Goal: Book appointment/travel/reservation

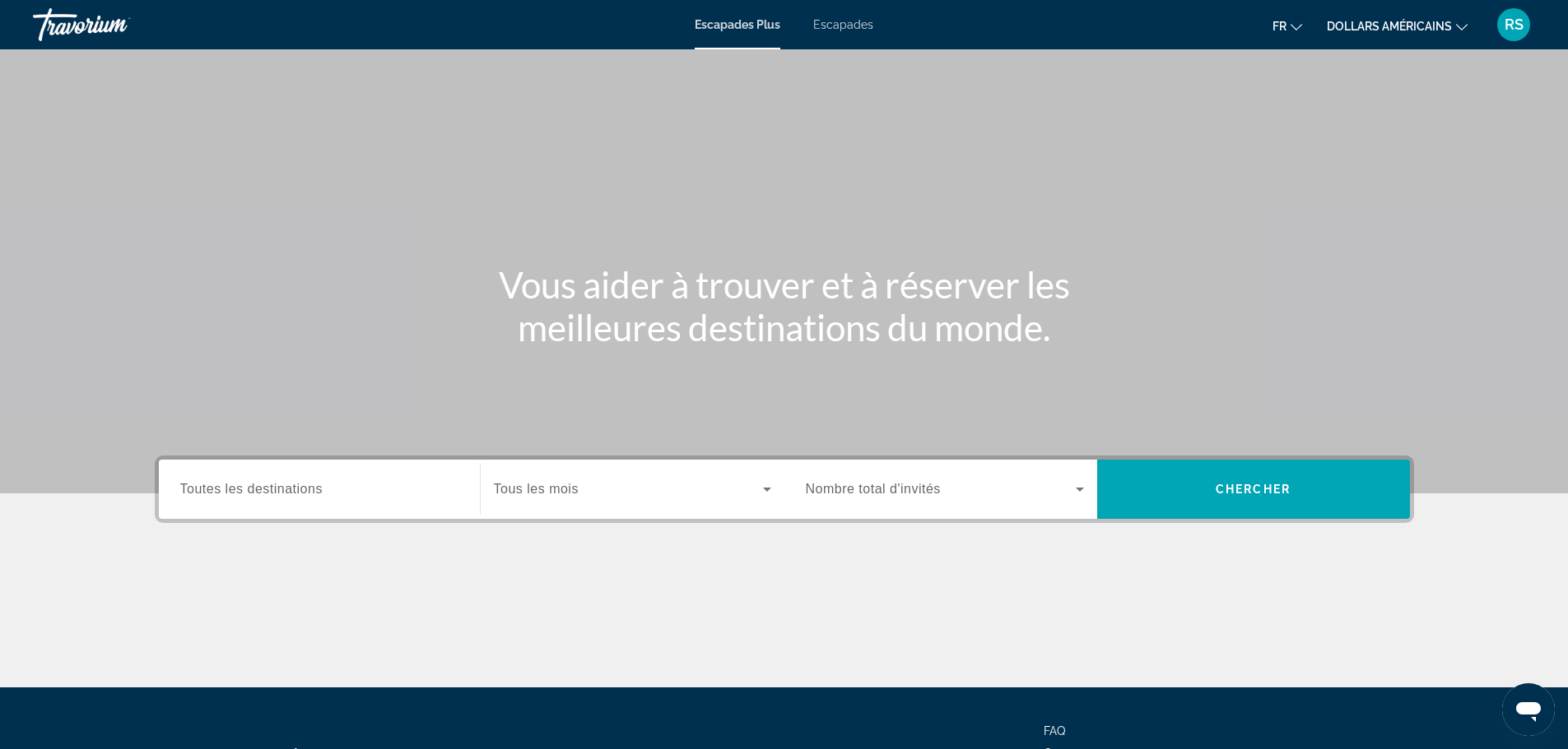
click at [830, 8] on div "Escapades Plus Escapades fr English Español Français Italiano Português русский…" at bounding box center [784, 25] width 1568 height 43
click at [817, 20] on font "Escapades" at bounding box center [843, 24] width 60 height 13
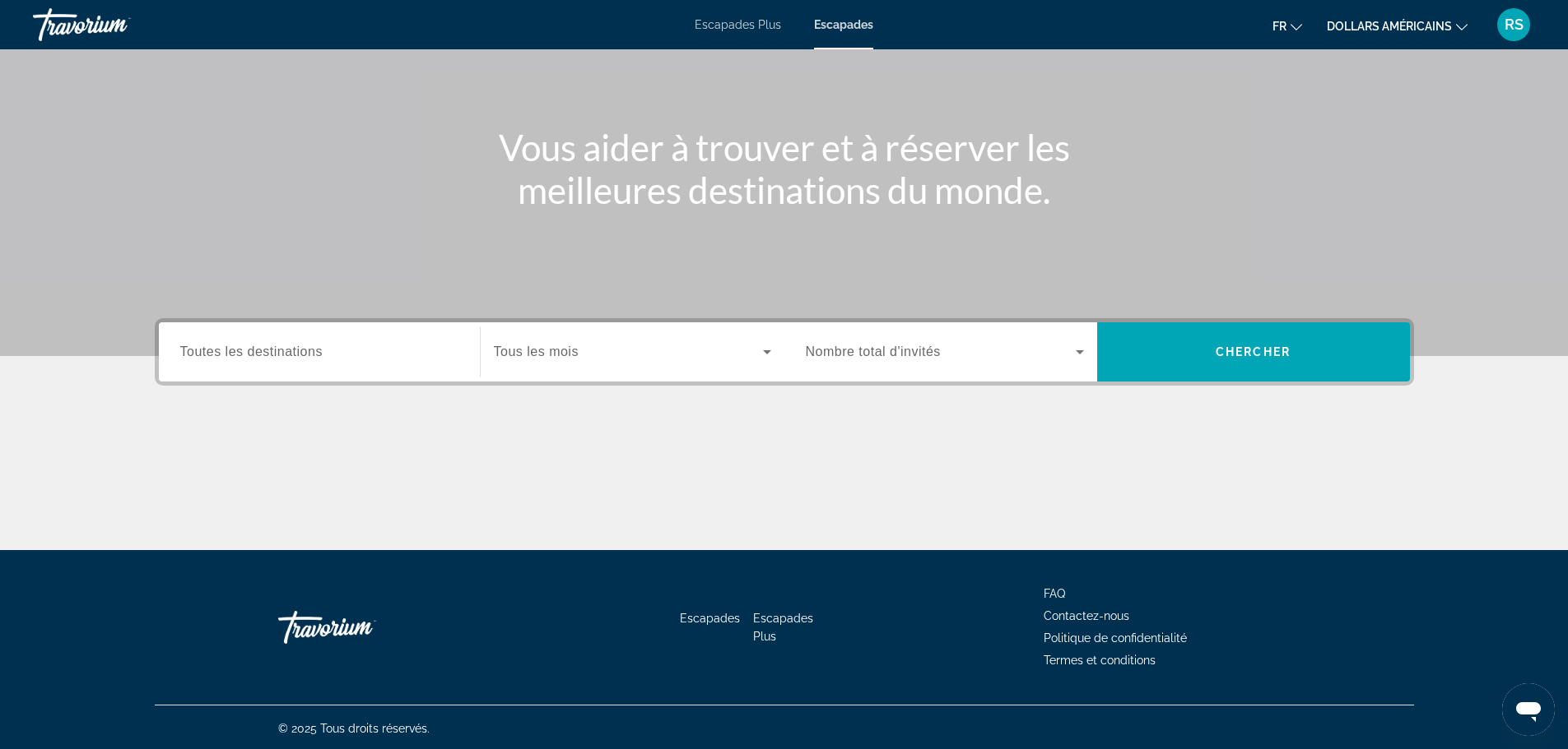
scroll to position [140, 0]
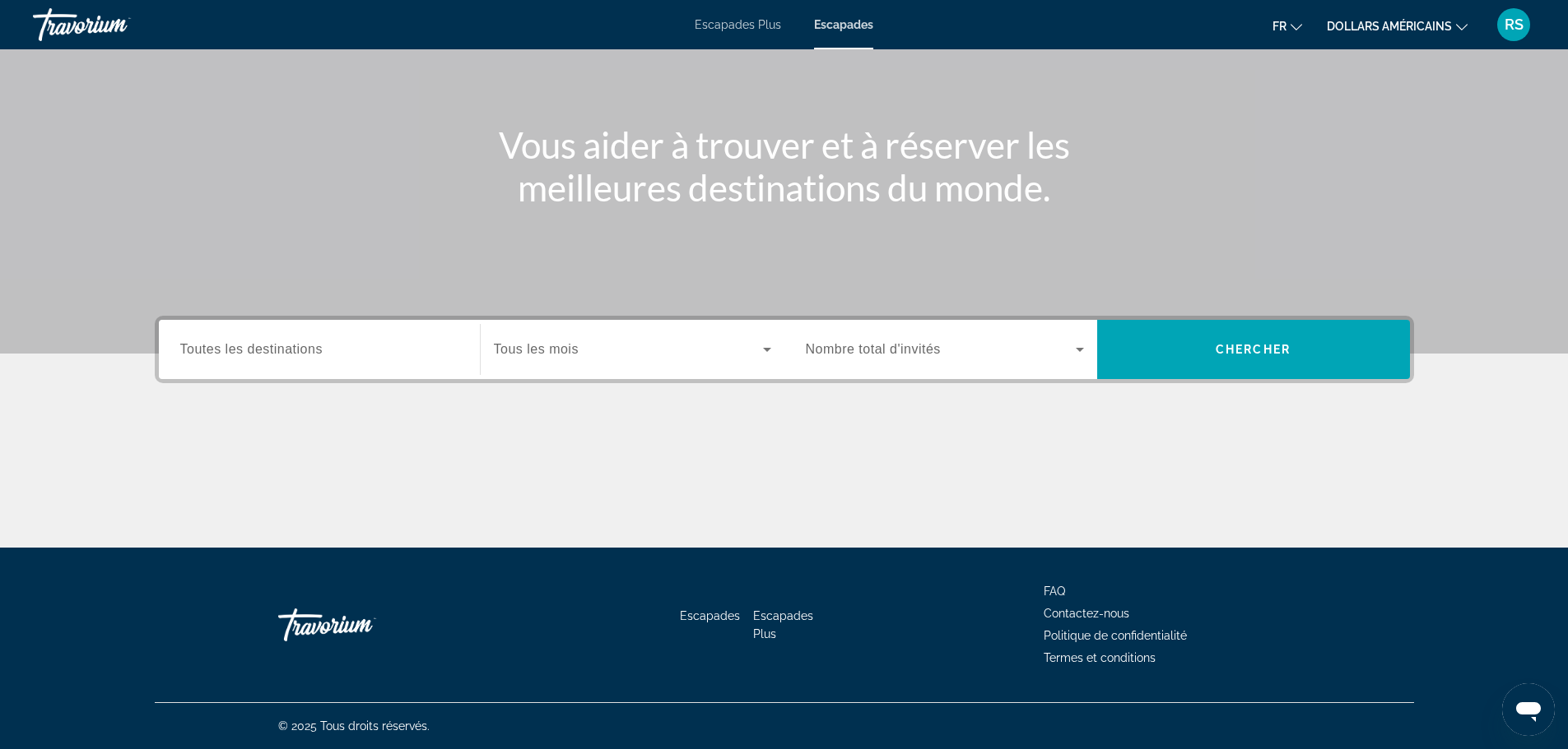
click at [563, 360] on div "Search widget" at bounding box center [632, 349] width 278 height 46
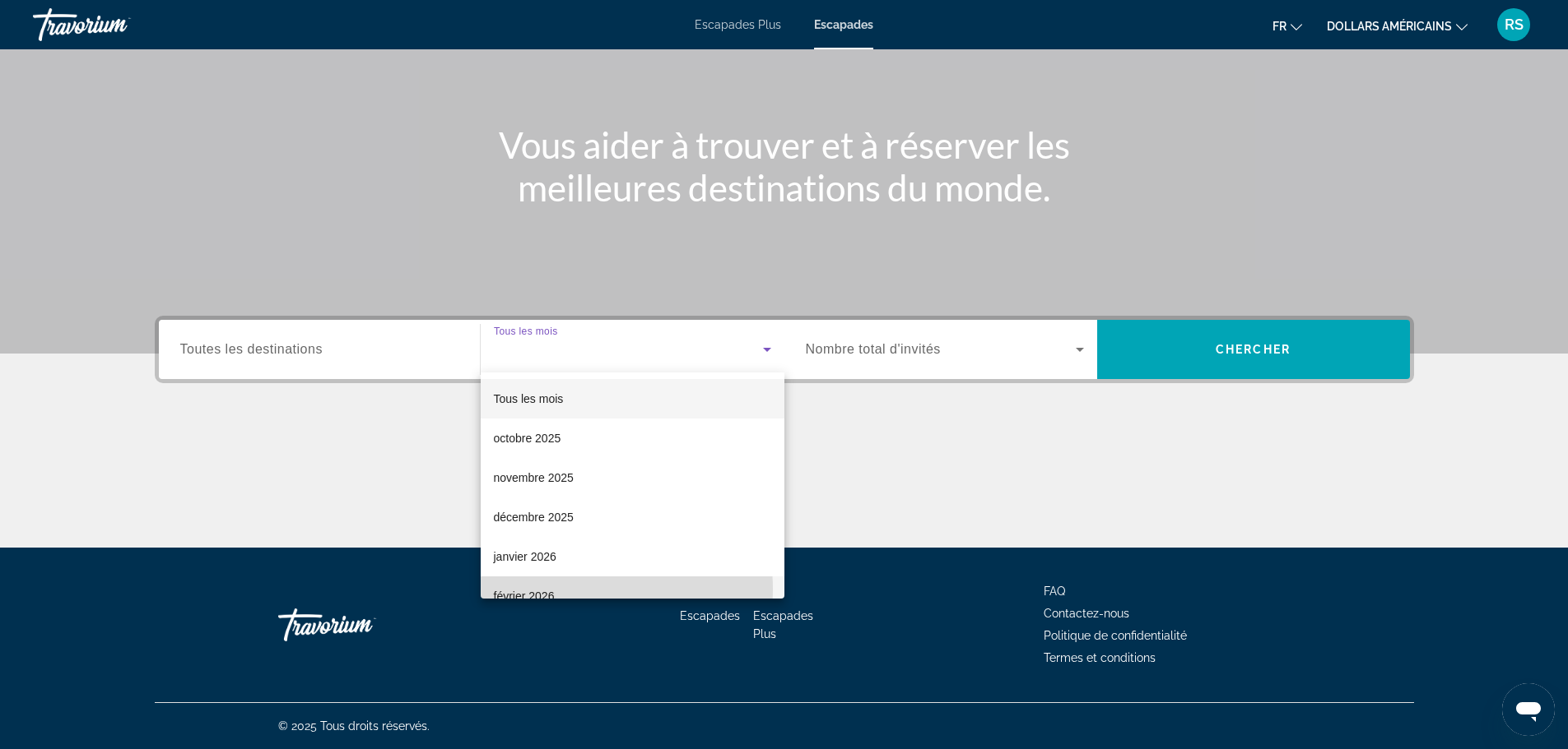
click at [548, 590] on font "février 2026" at bounding box center [524, 596] width 61 height 13
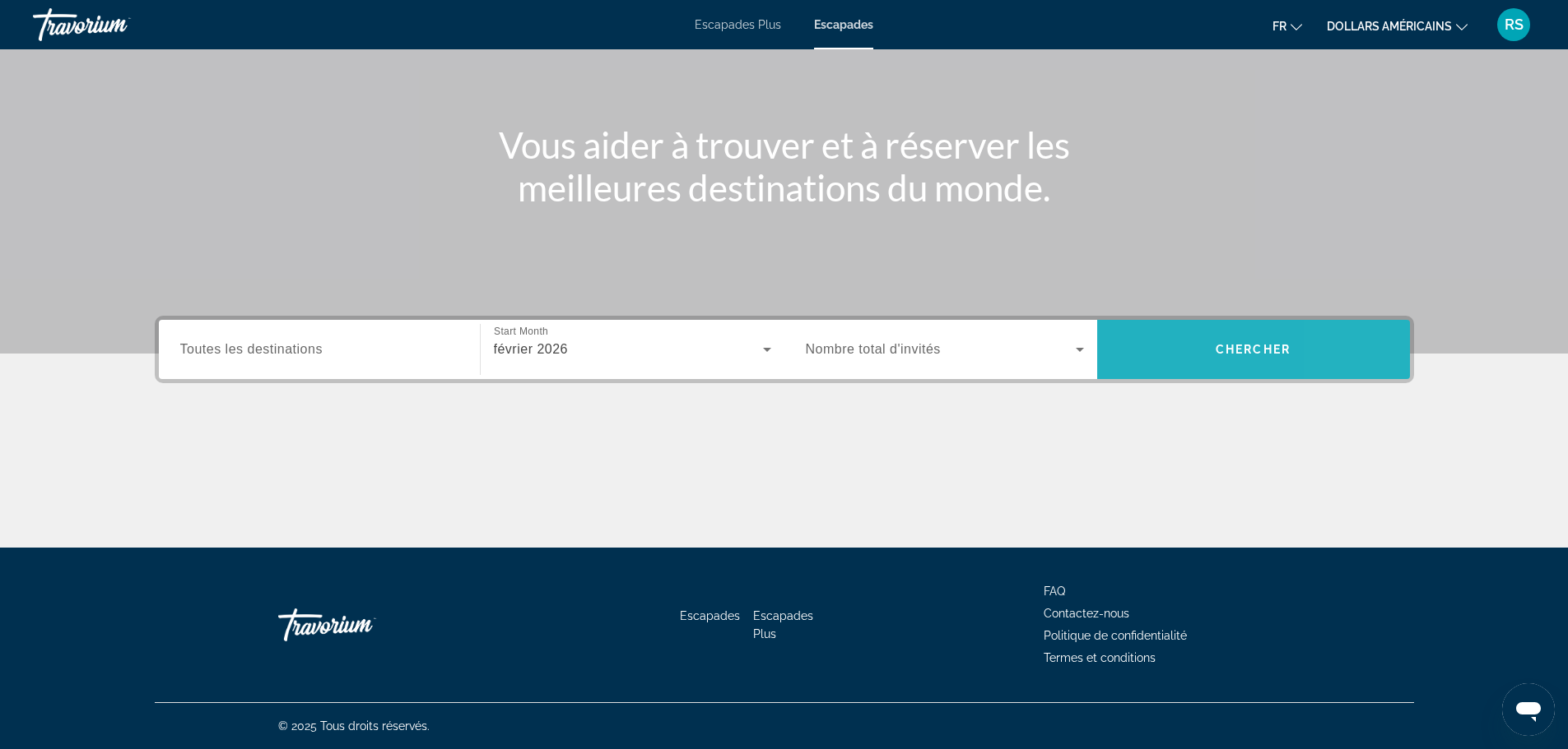
click at [1346, 338] on span "Search" at bounding box center [1254, 349] width 313 height 39
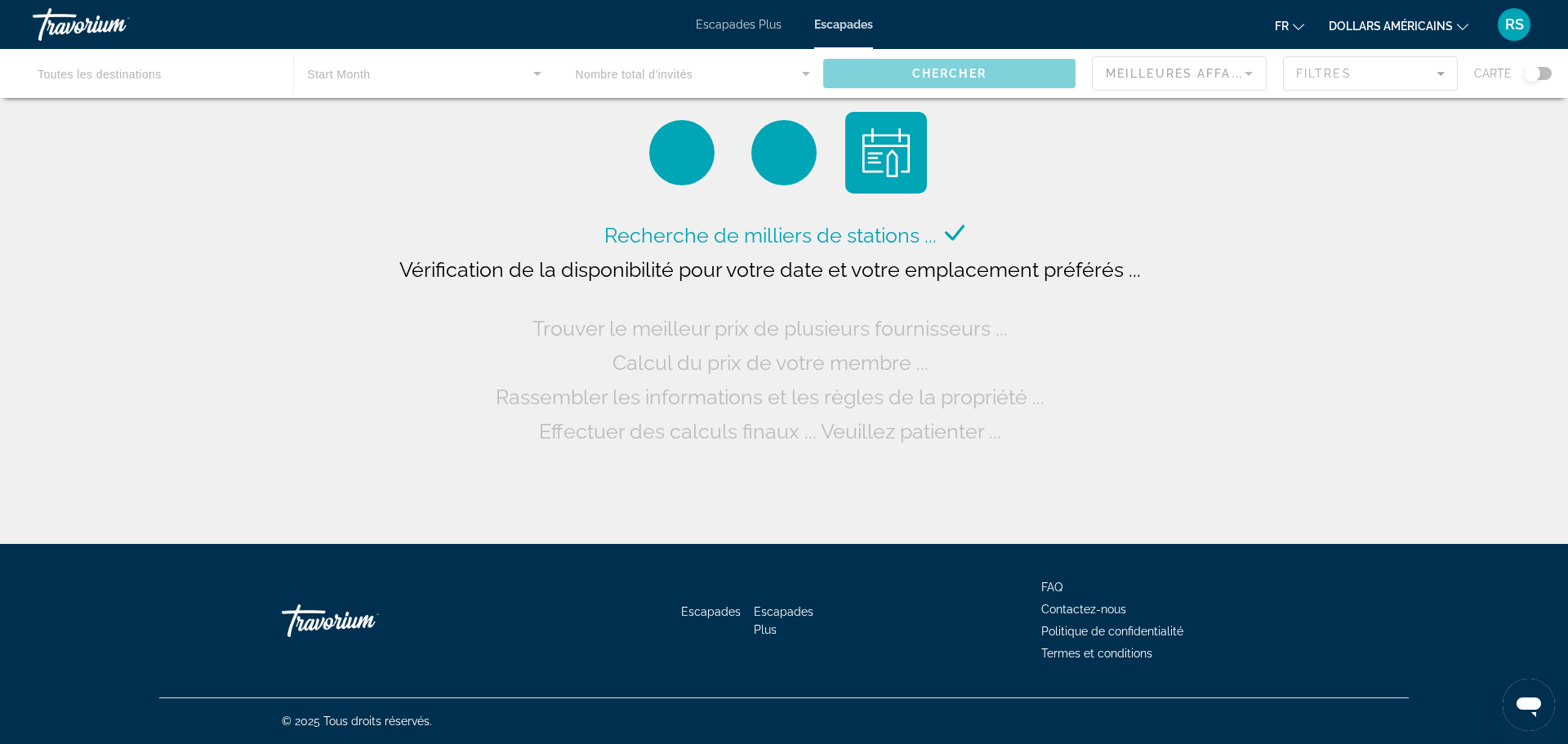
click at [1409, 21] on font "dollars américains" at bounding box center [1391, 25] width 124 height 13
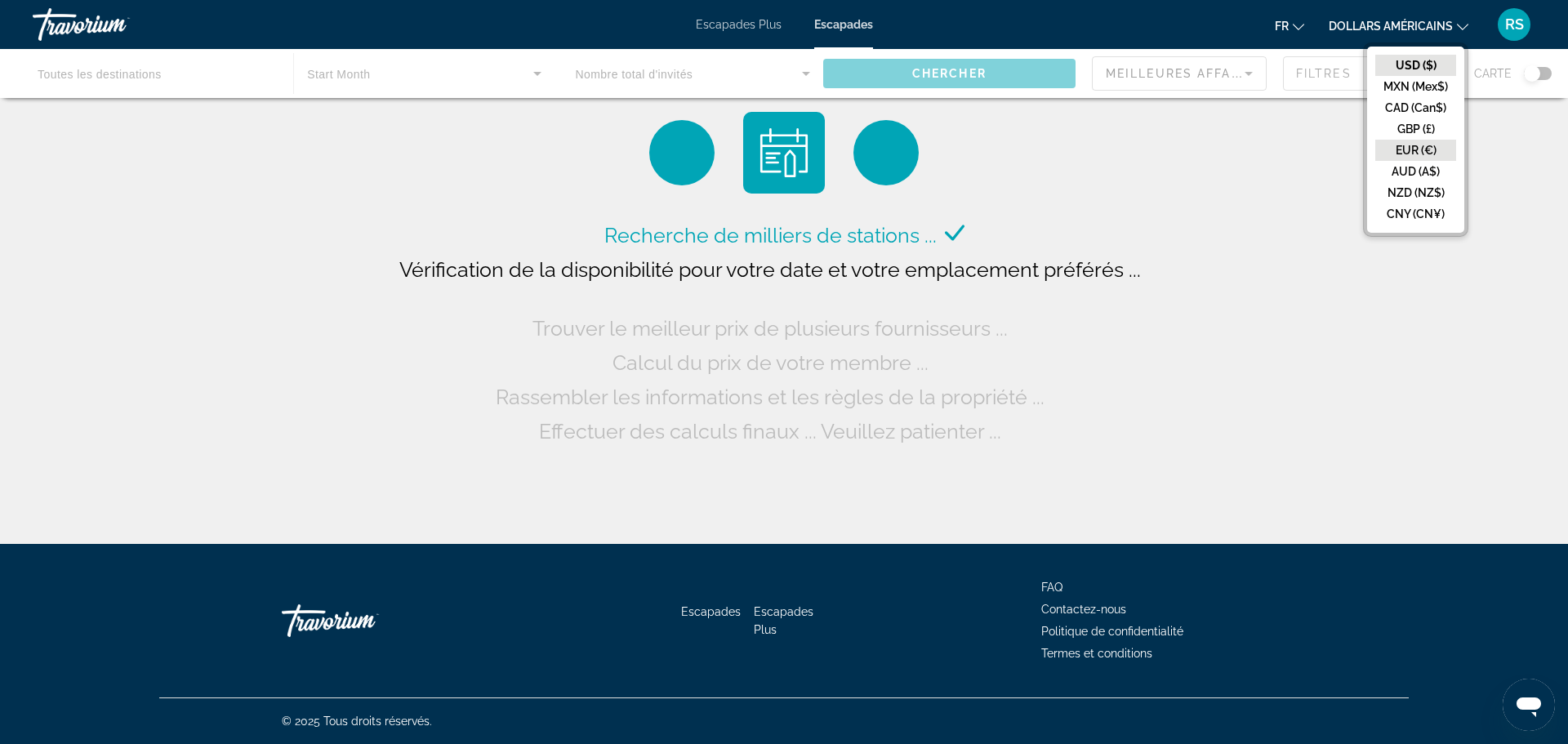
click at [1415, 147] on button "EUR (€)" at bounding box center [1415, 150] width 81 height 21
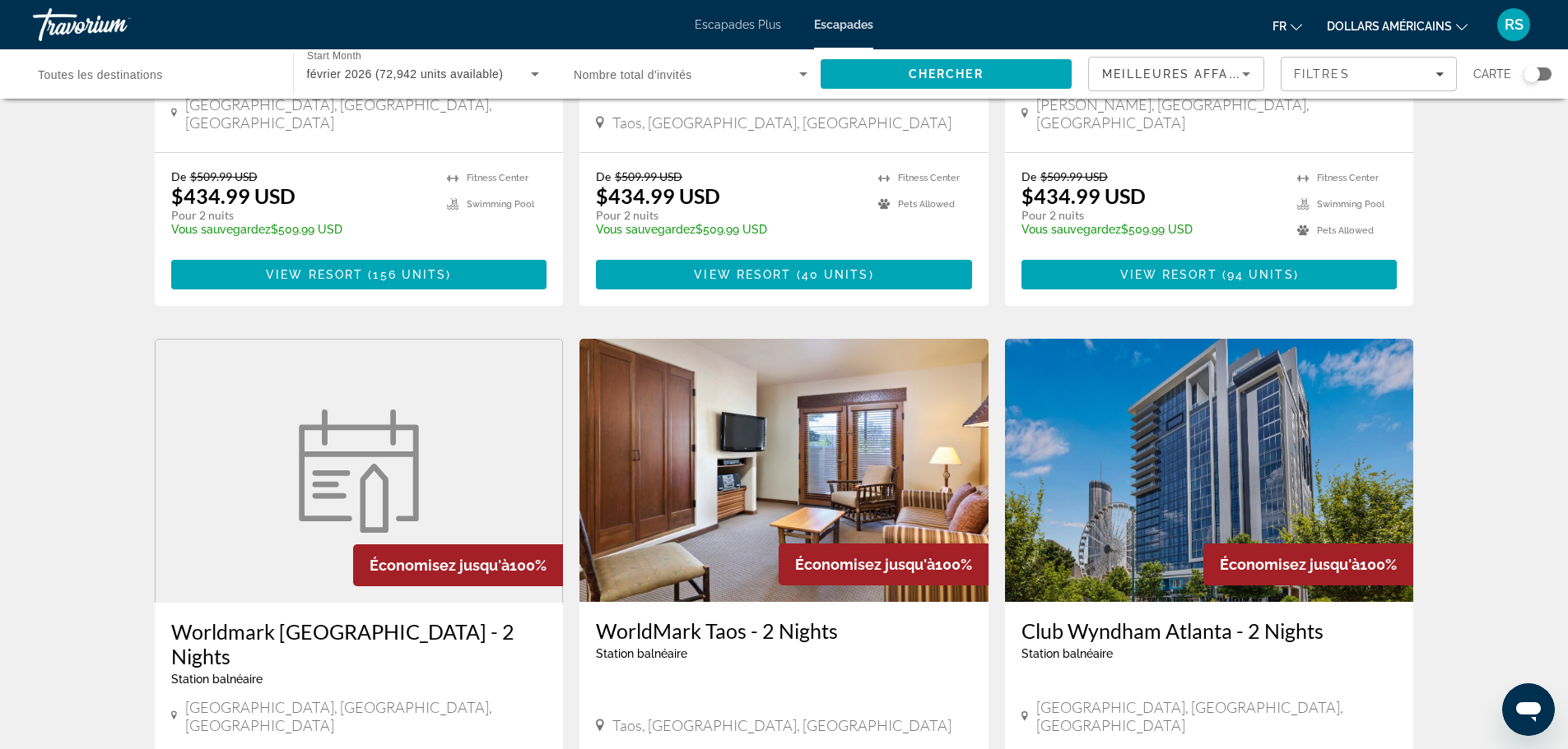
scroll to position [811, 0]
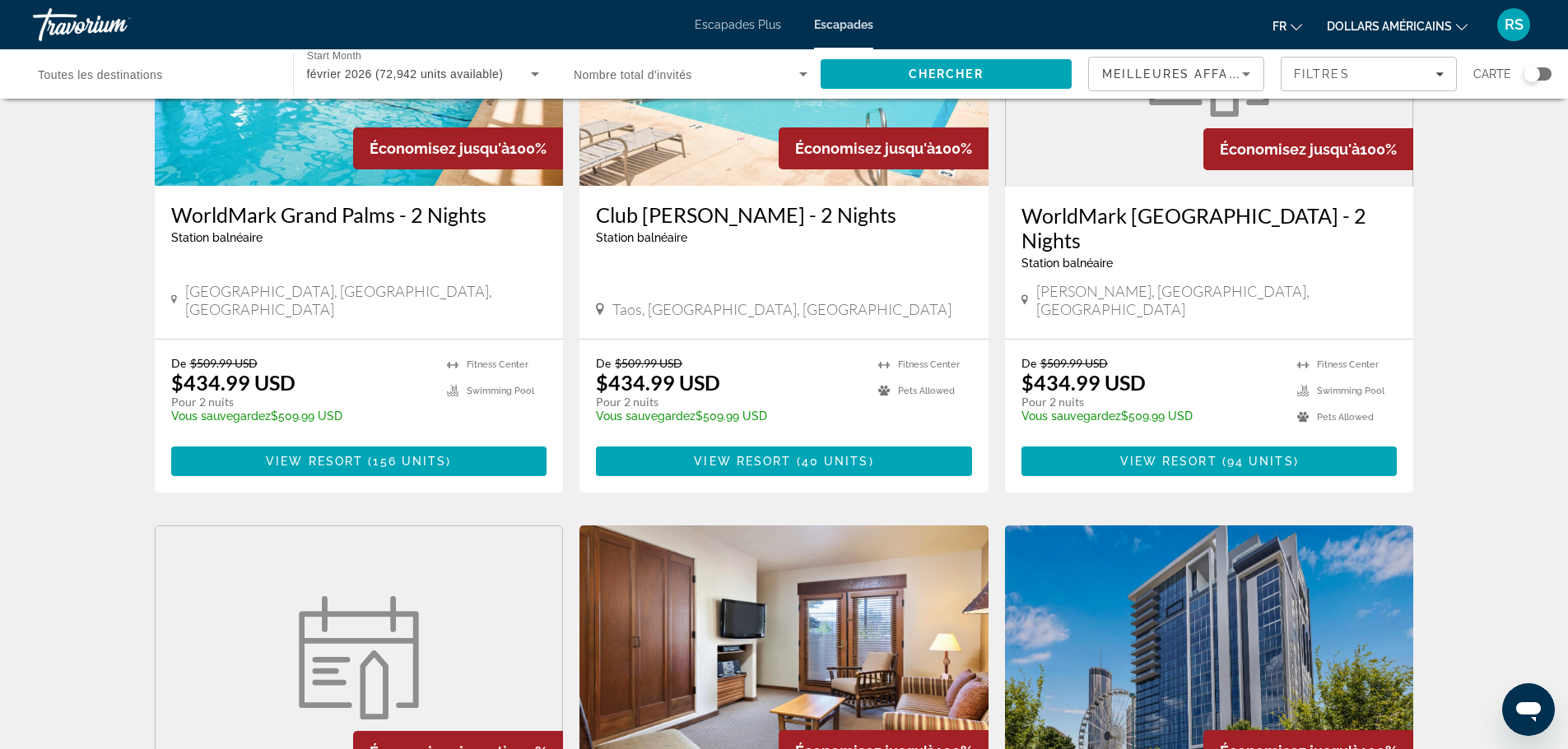
click at [1207, 69] on span "Meilleures affaires" at bounding box center [1181, 73] width 158 height 13
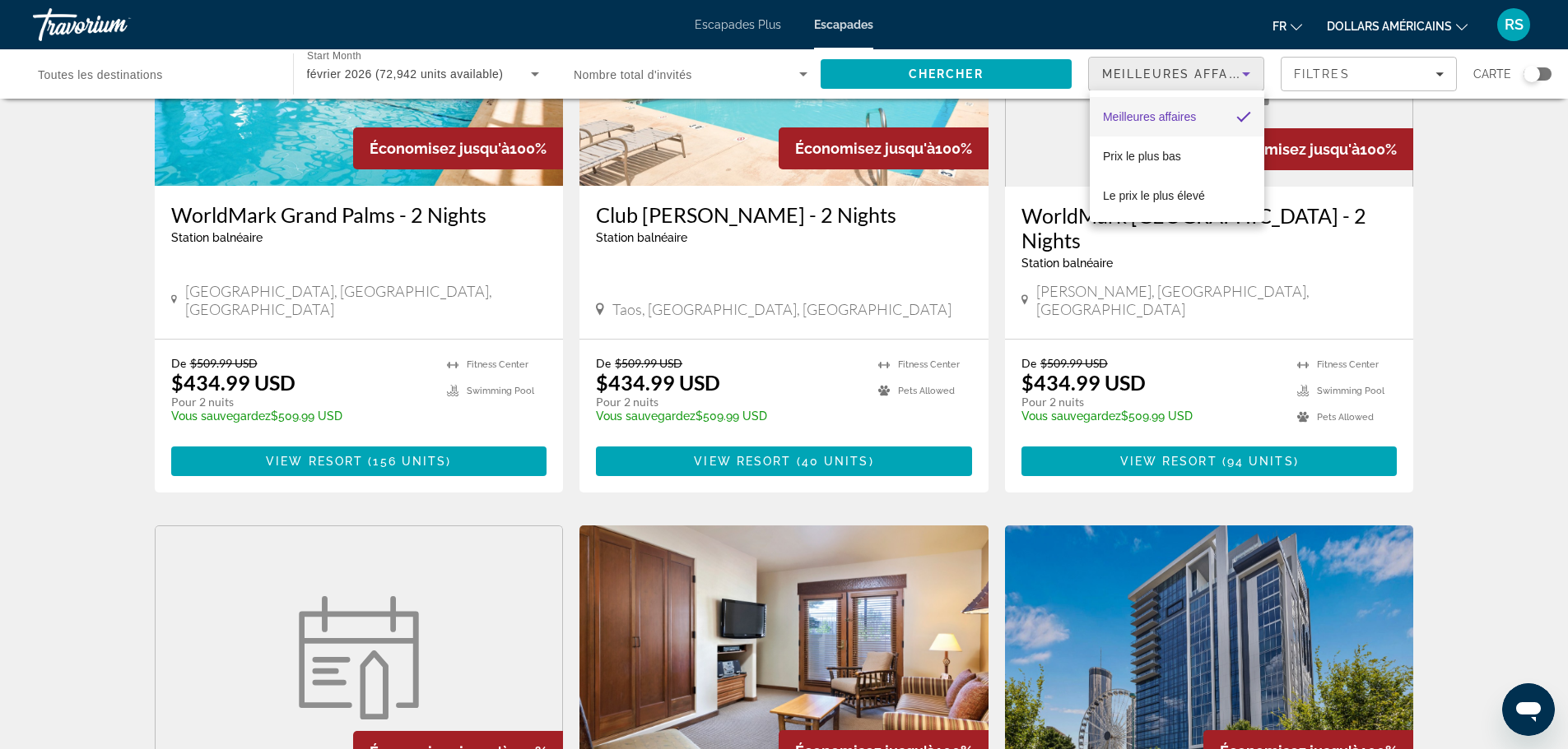
click at [228, 72] on div at bounding box center [784, 374] width 1568 height 749
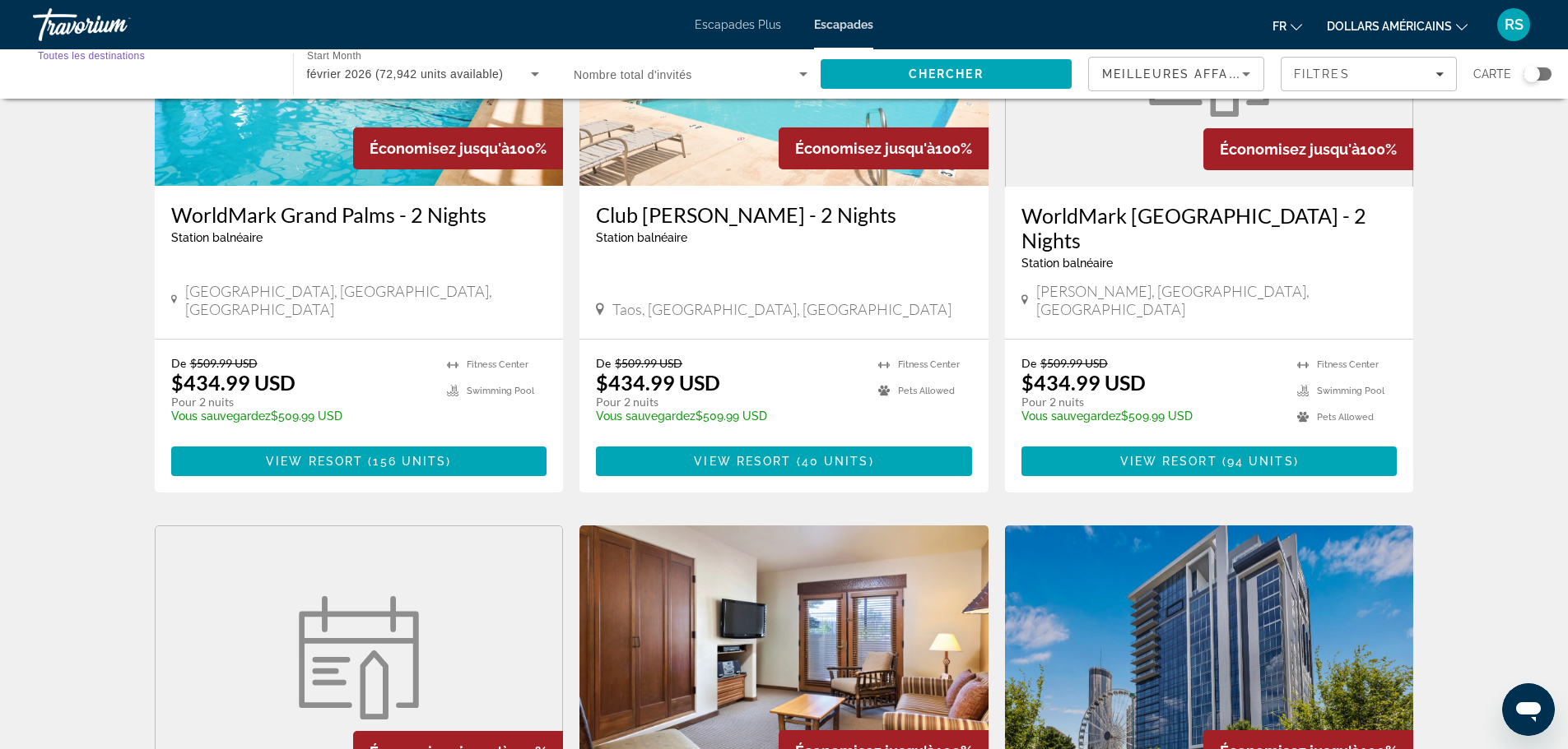
click at [228, 72] on input "Destination Toutes les destinations" at bounding box center [155, 74] width 234 height 20
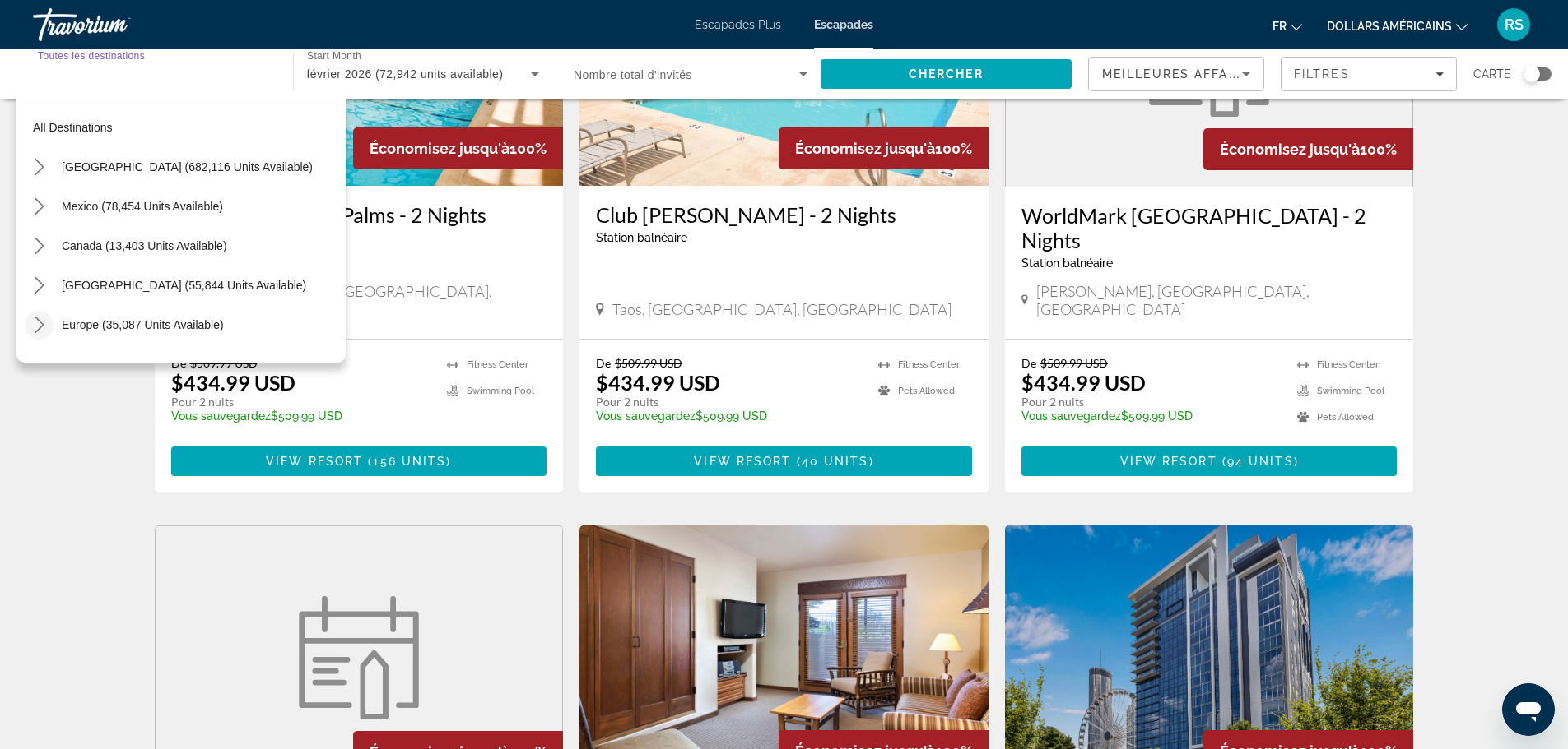
click at [33, 331] on icon "Toggle Europe (35,087 units available) submenu" at bounding box center [39, 325] width 16 height 16
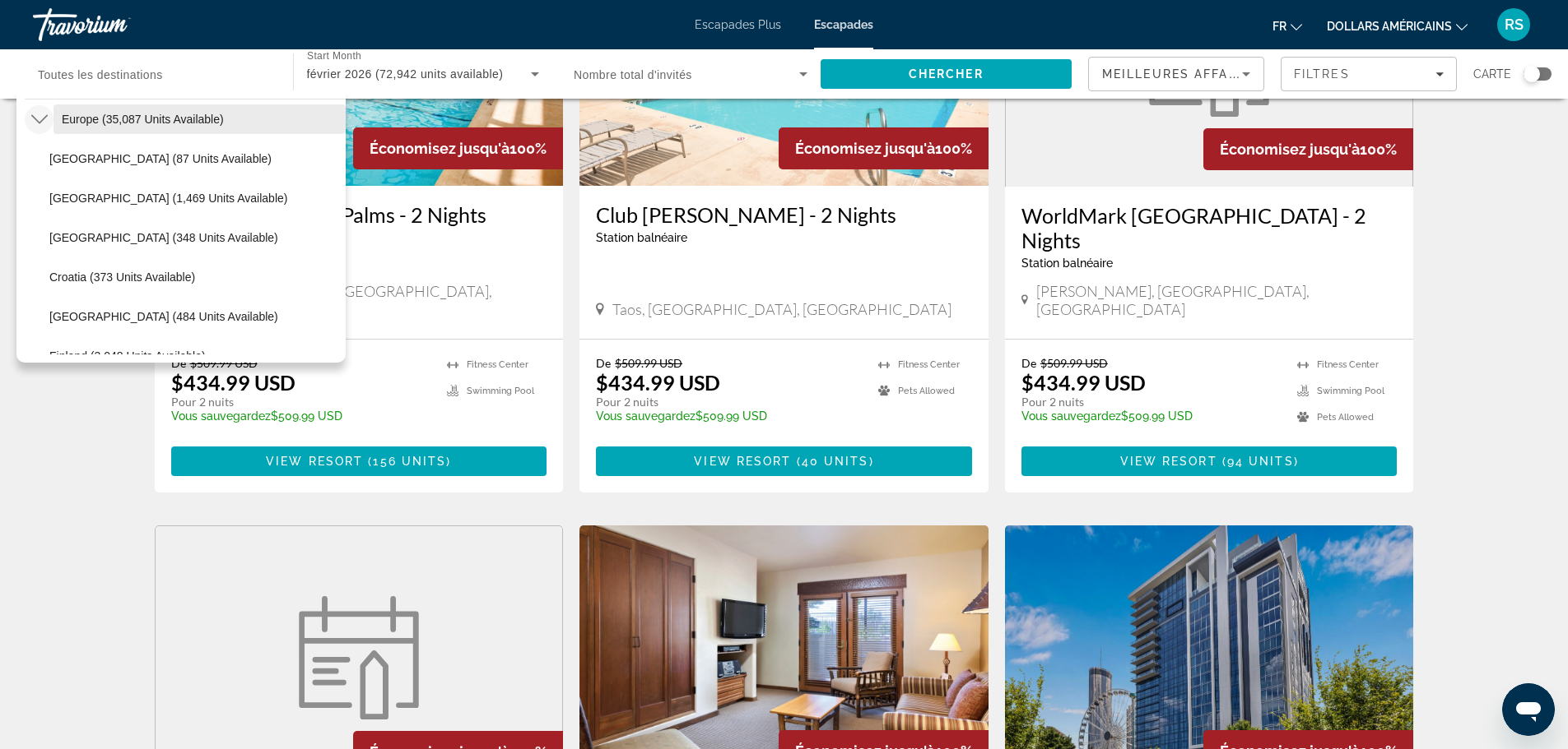
click at [97, 118] on span "Europe (35,087 units available)" at bounding box center [143, 119] width 162 height 13
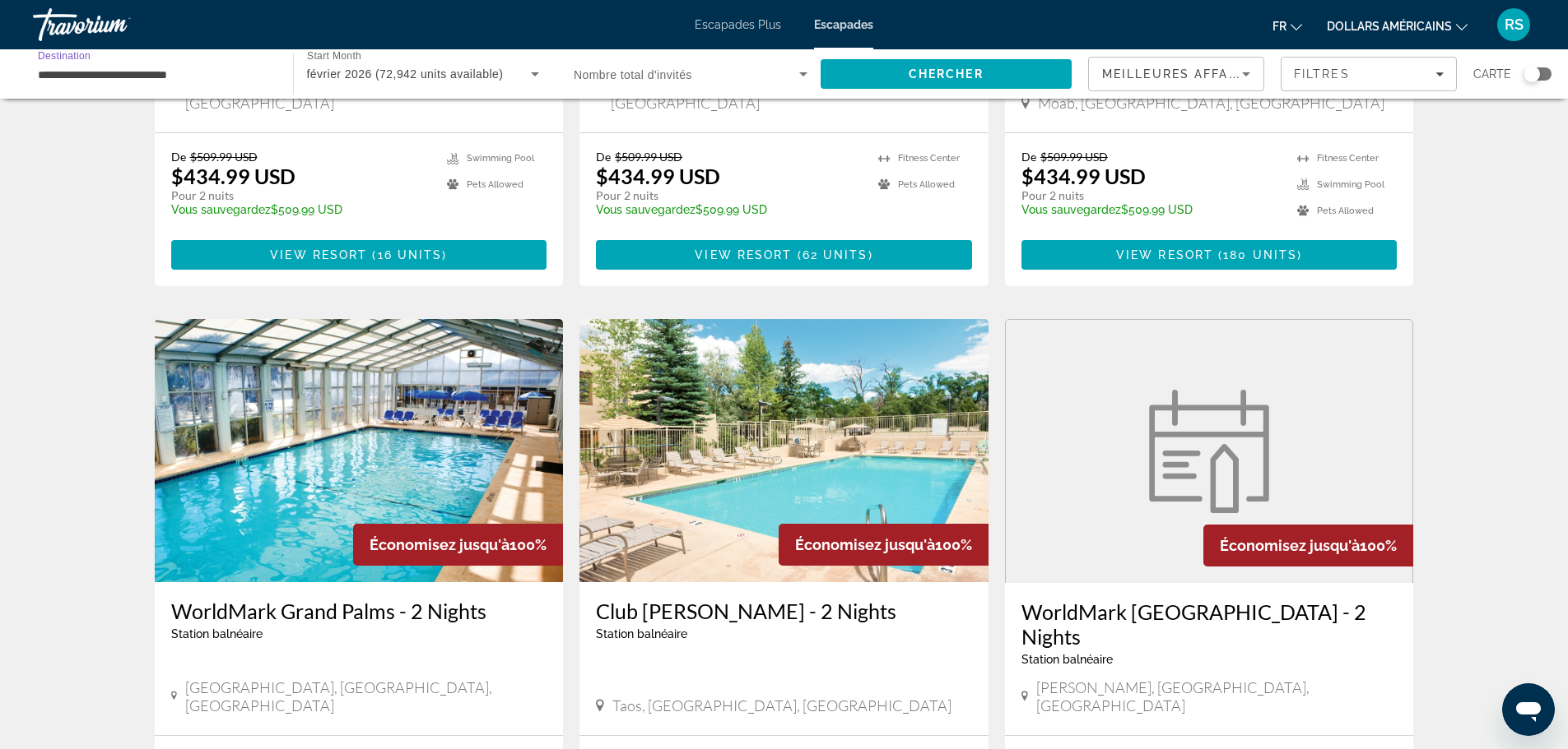
scroll to position [400, 0]
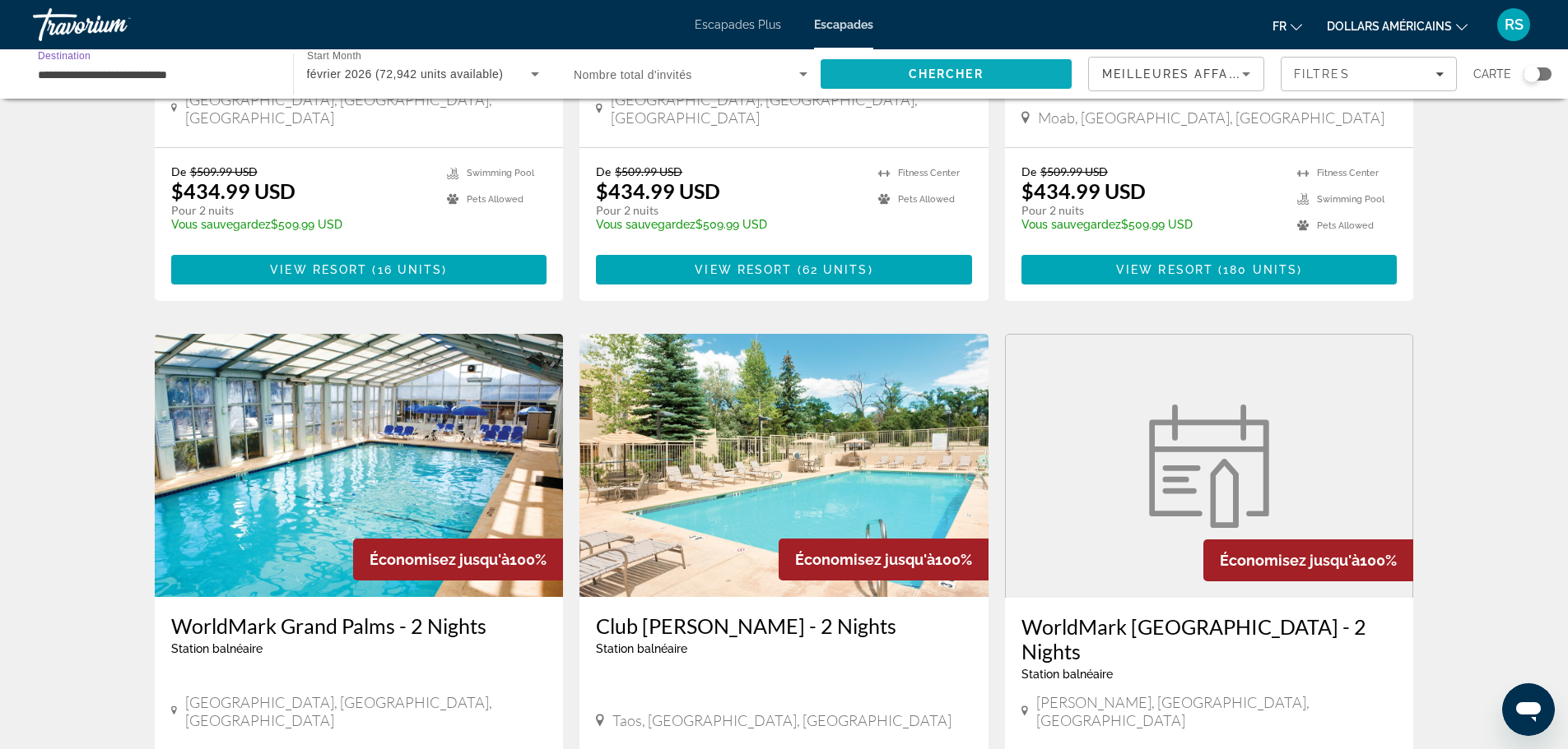
click at [1049, 76] on span "Search" at bounding box center [946, 74] width 252 height 39
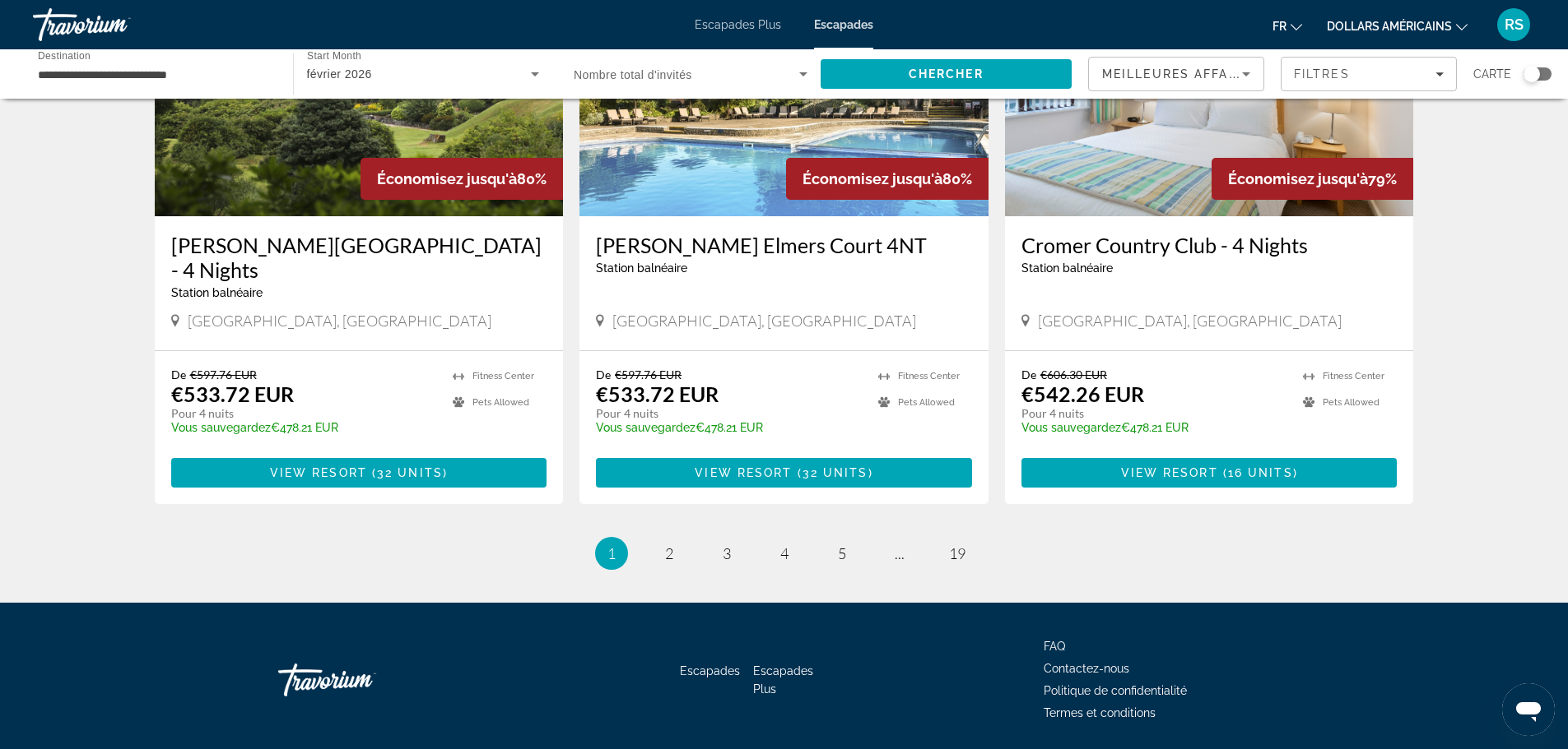
scroll to position [1892, 0]
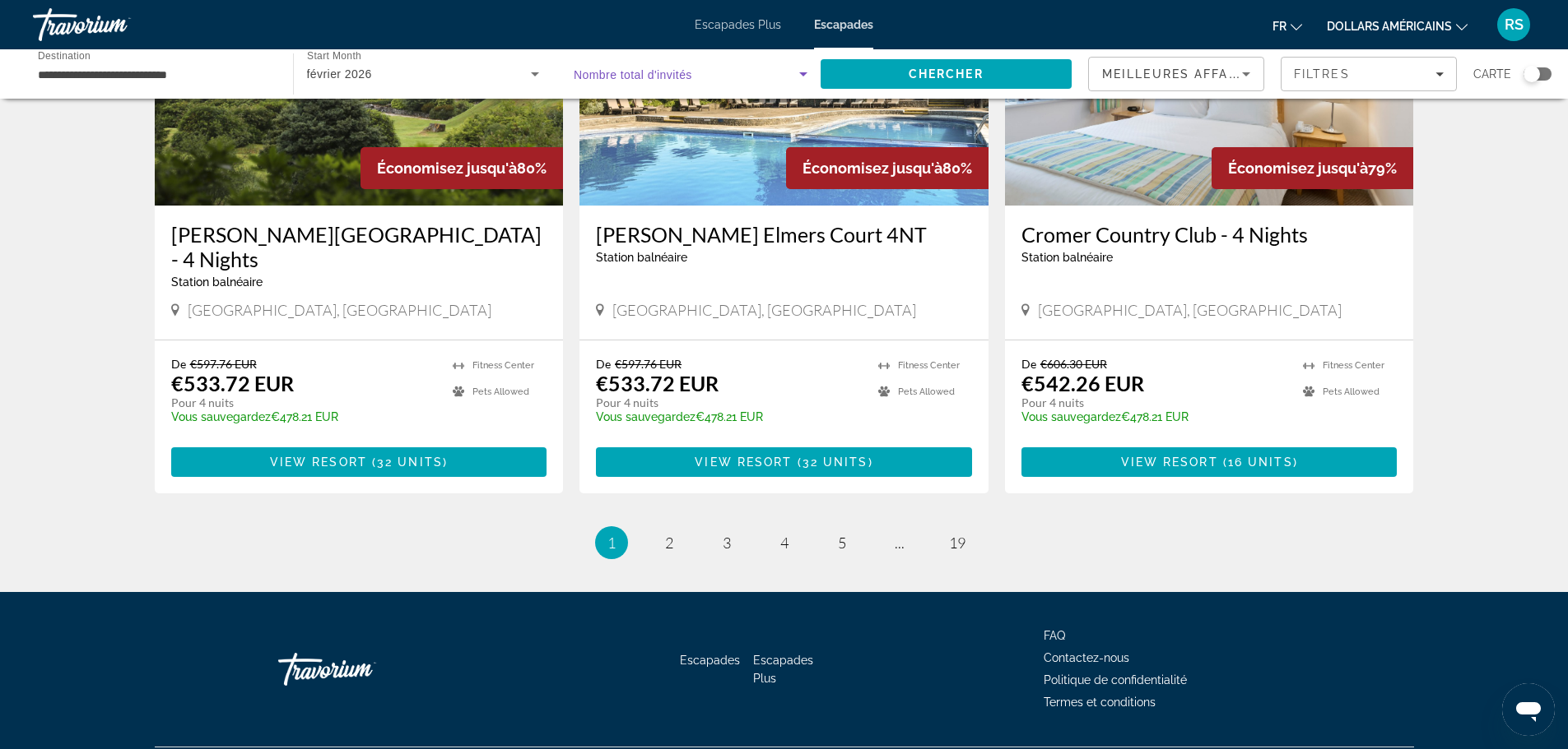
click at [738, 73] on span "Search widget" at bounding box center [686, 73] width 226 height 20
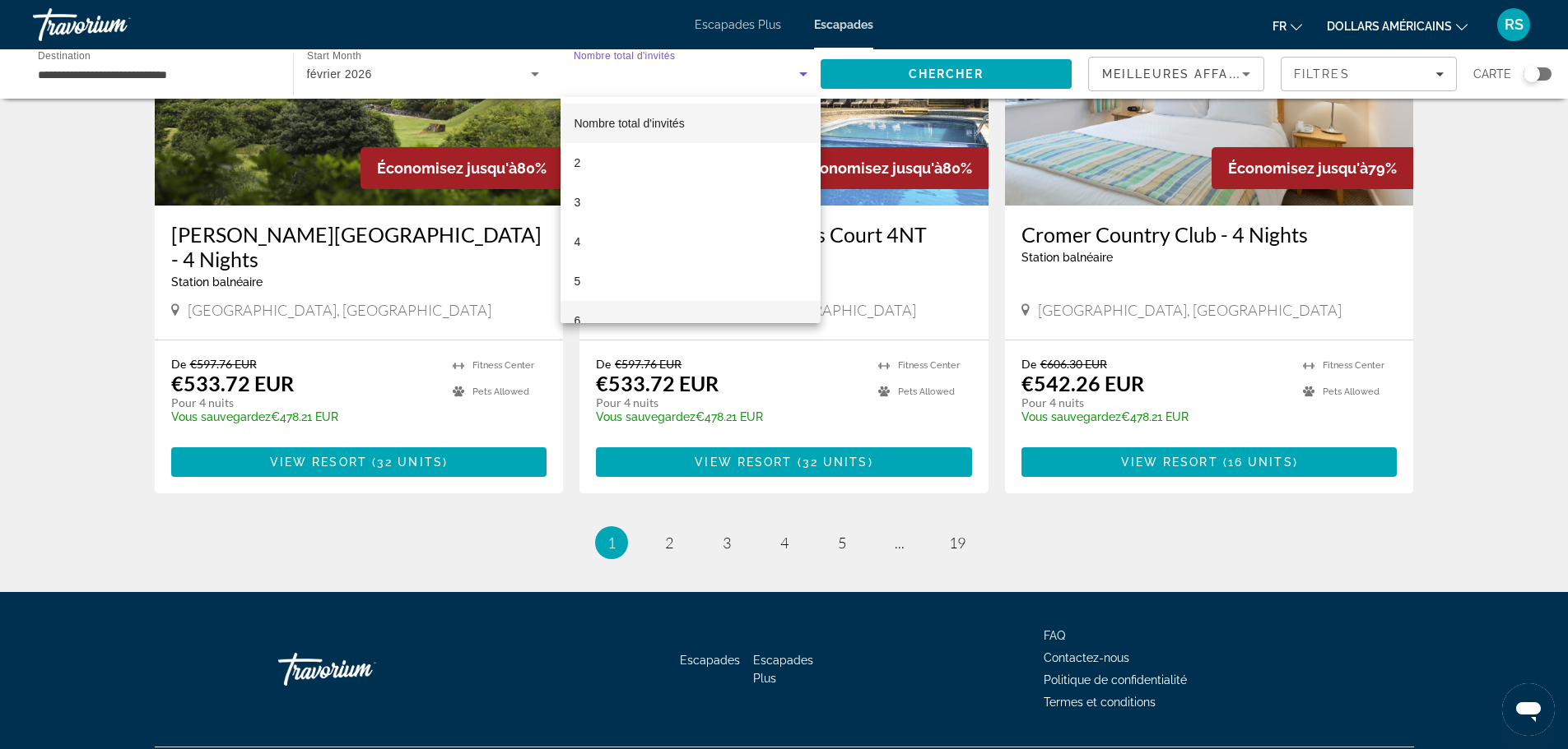
click at [633, 317] on mat-option "6" at bounding box center [690, 321] width 260 height 39
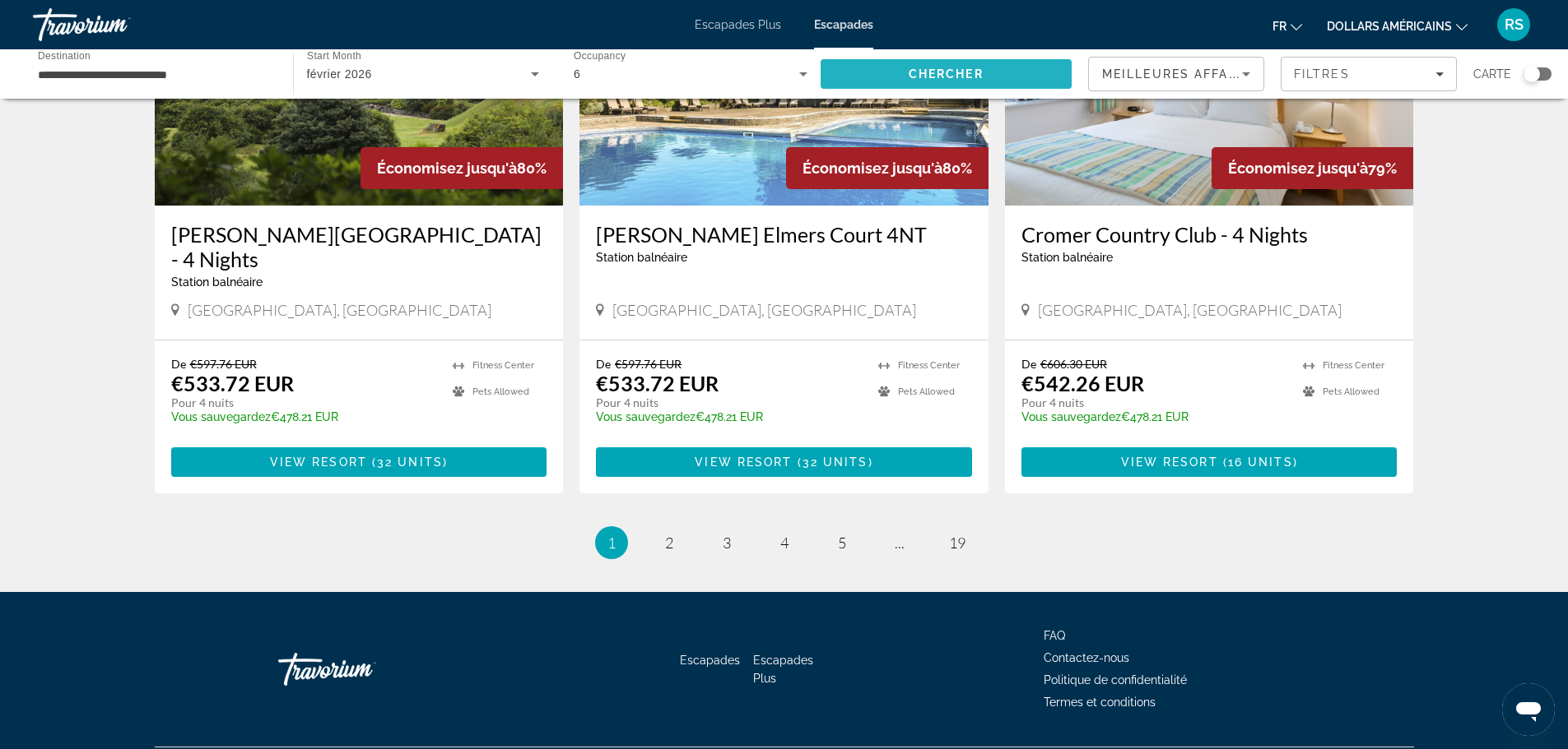
click at [875, 66] on span "Search" at bounding box center [946, 74] width 252 height 39
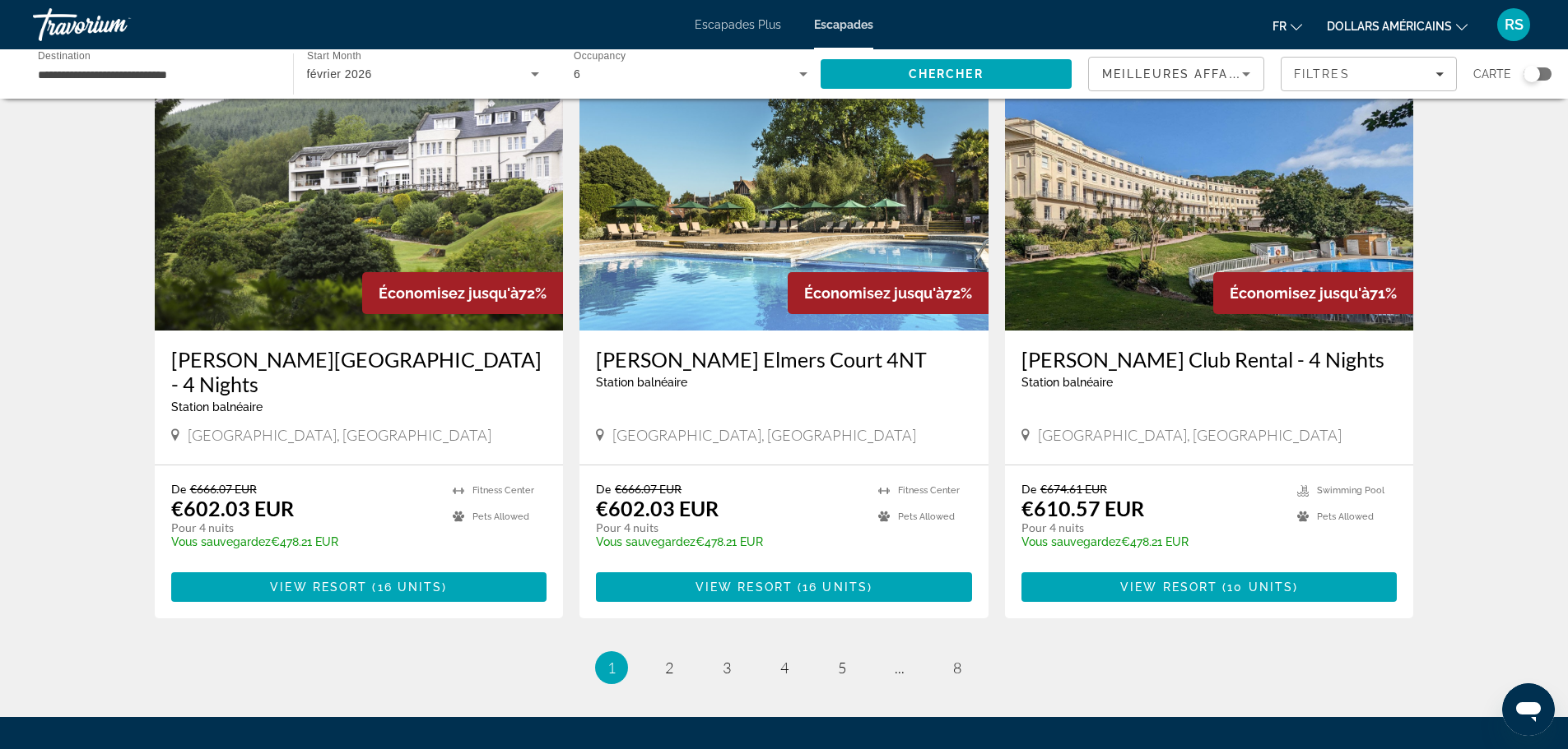
scroll to position [1912, 0]
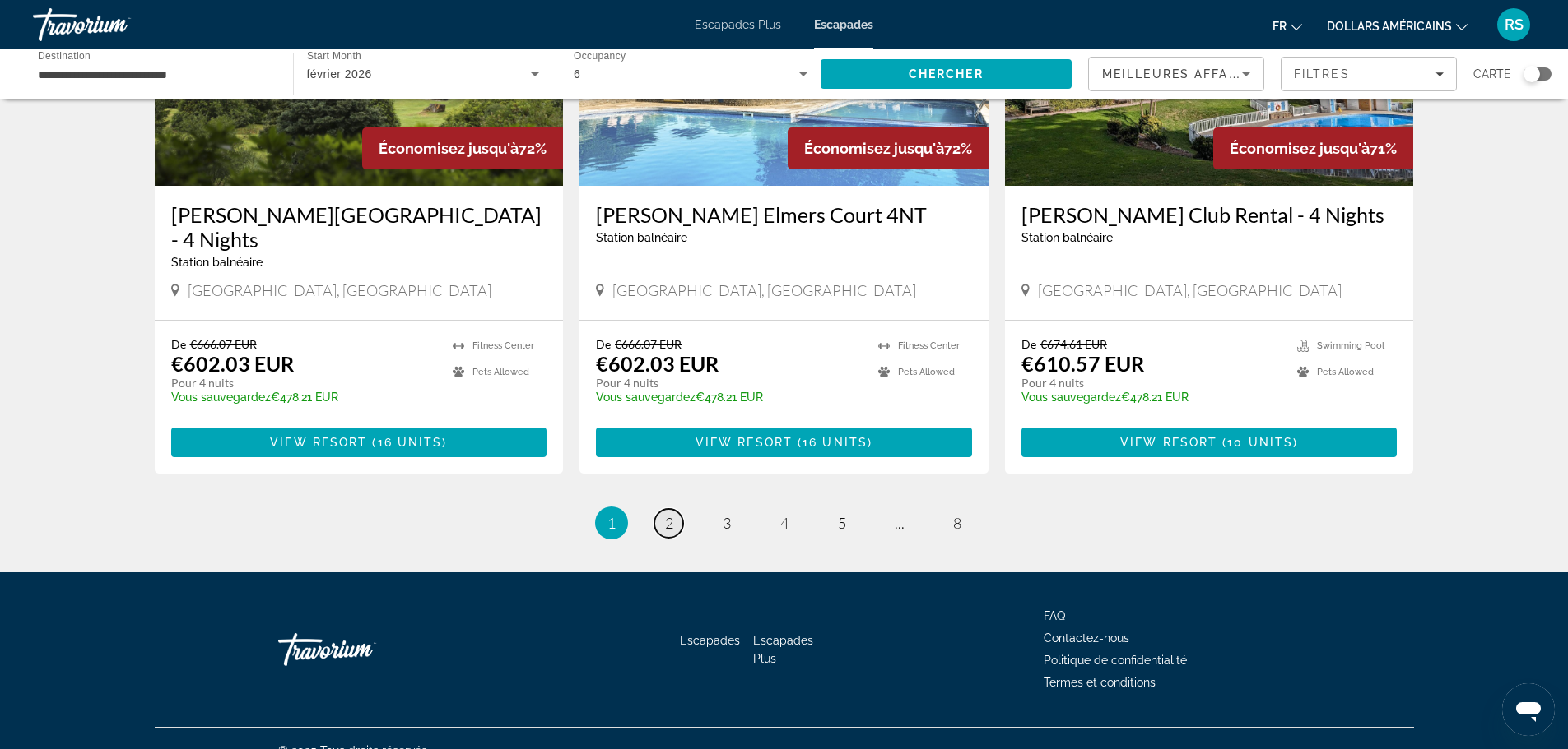
click at [671, 509] on link "page 2" at bounding box center [669, 524] width 29 height 29
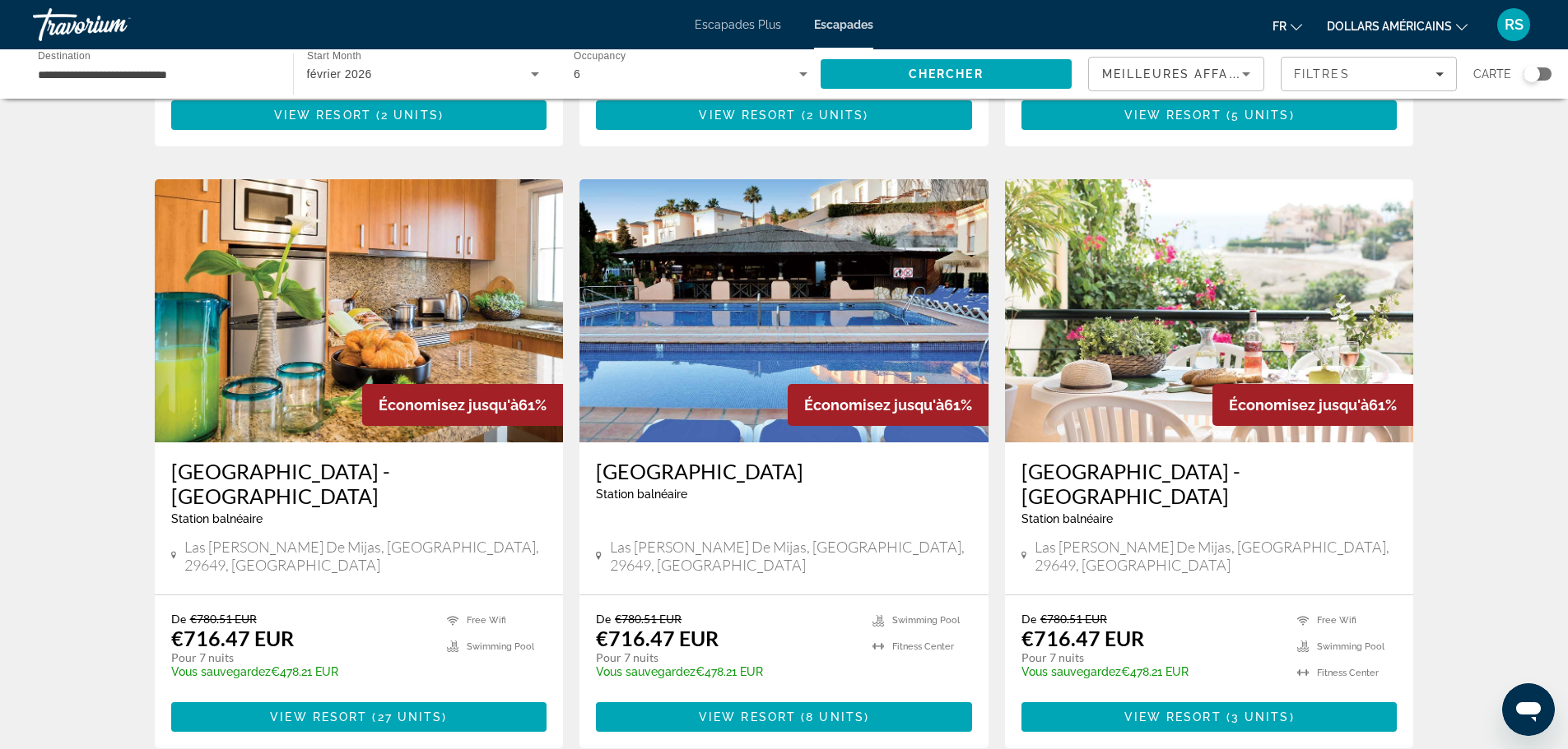
scroll to position [1728, 0]
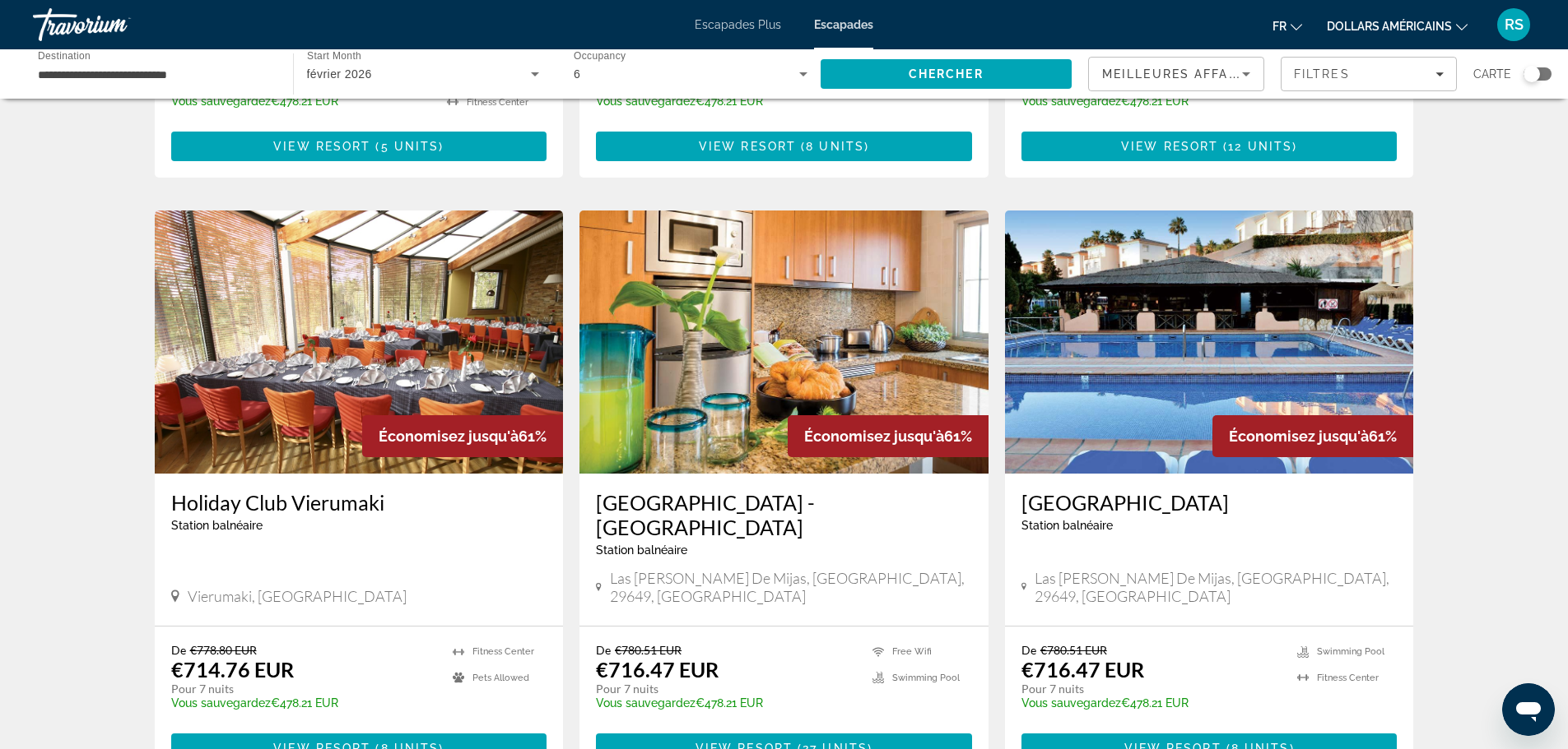
scroll to position [1911, 0]
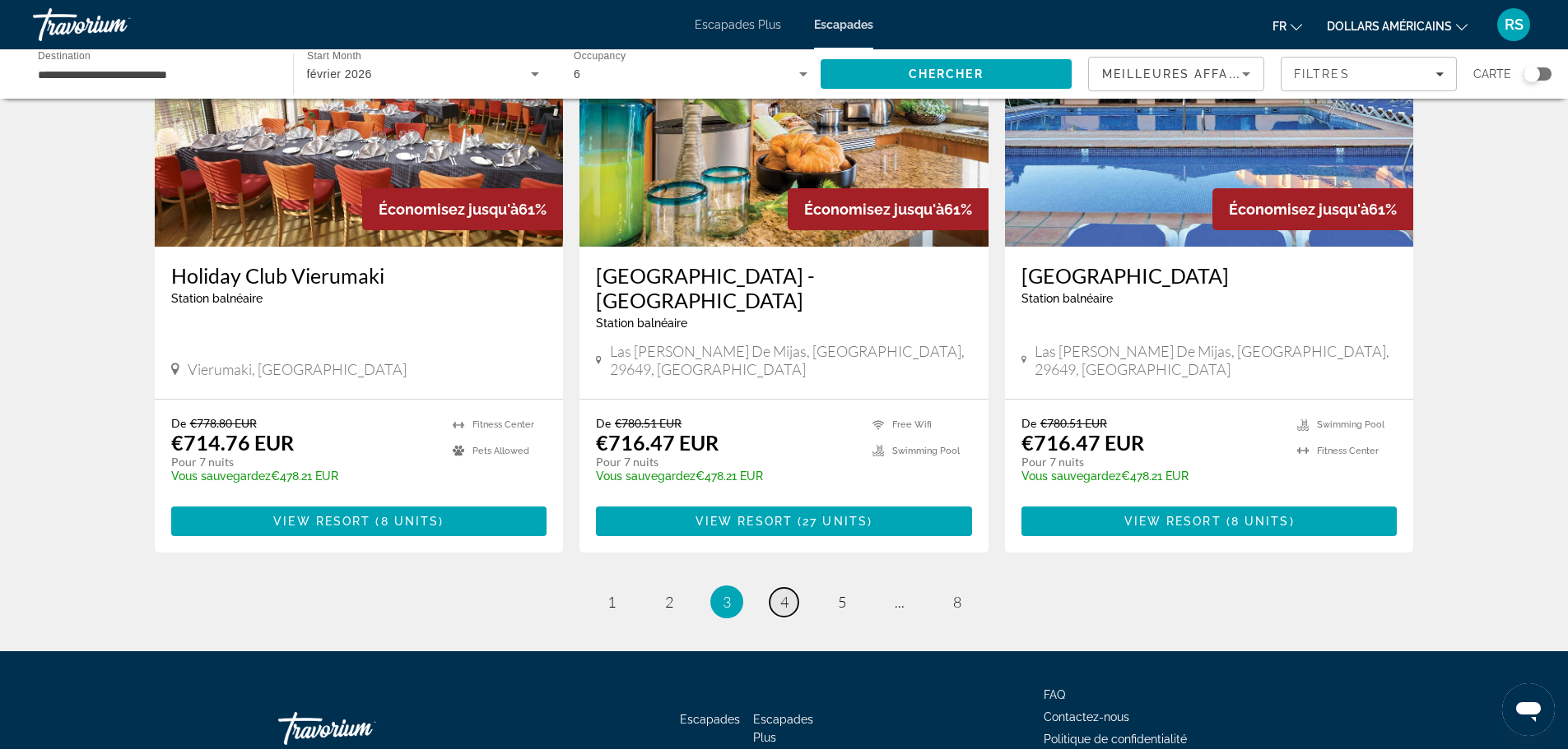
click at [794, 588] on link "page 4" at bounding box center [784, 603] width 29 height 29
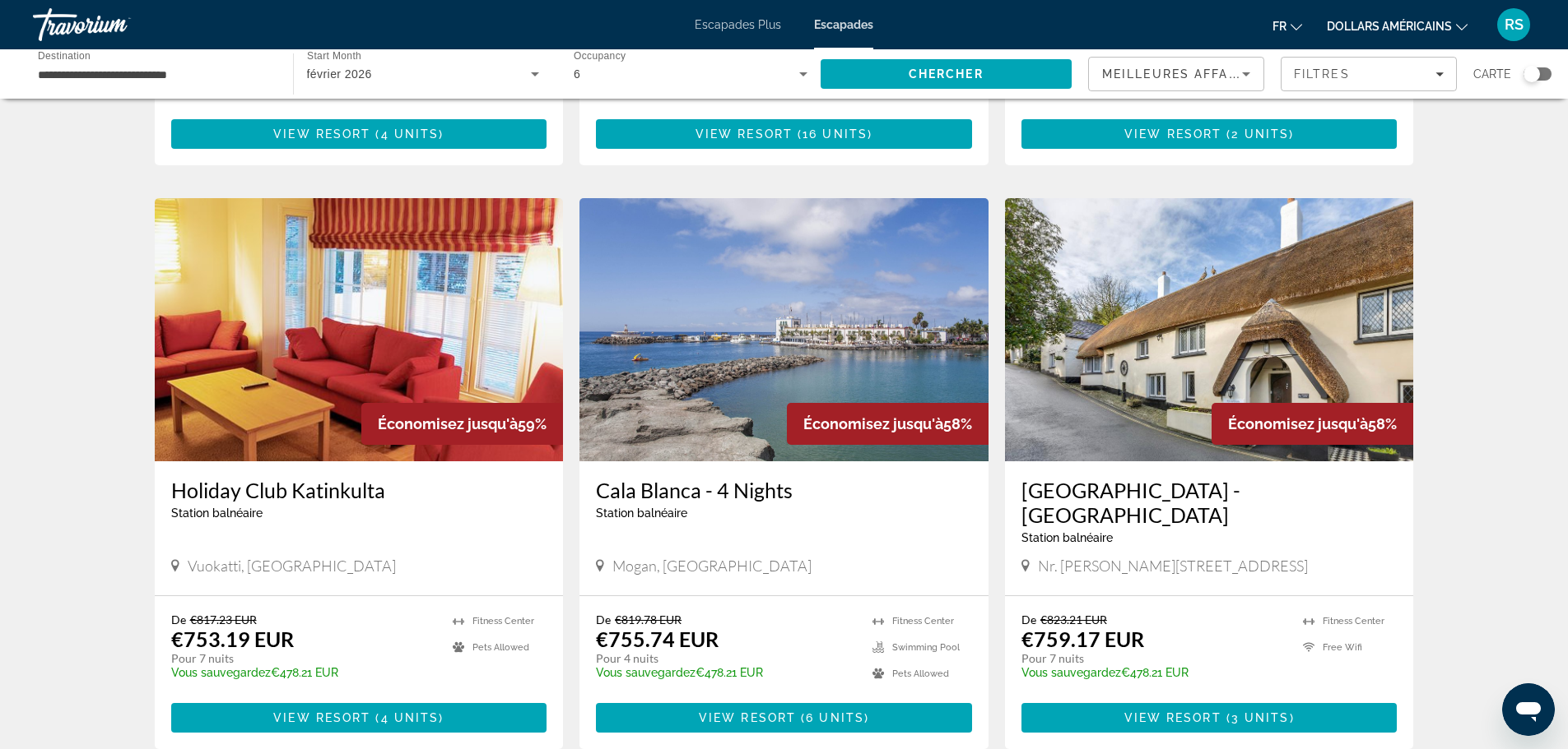
scroll to position [925, 0]
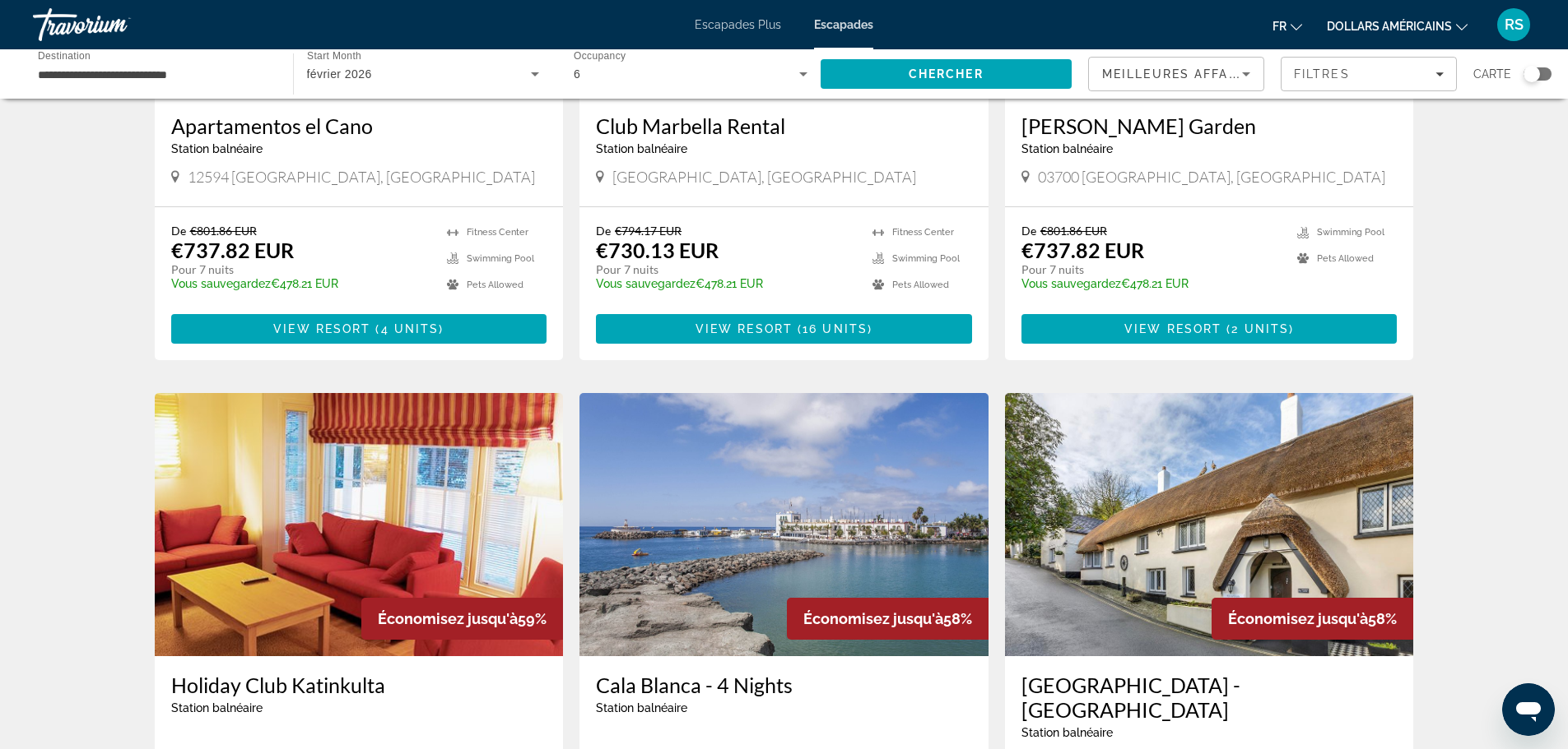
click at [244, 74] on input "**********" at bounding box center [155, 74] width 234 height 20
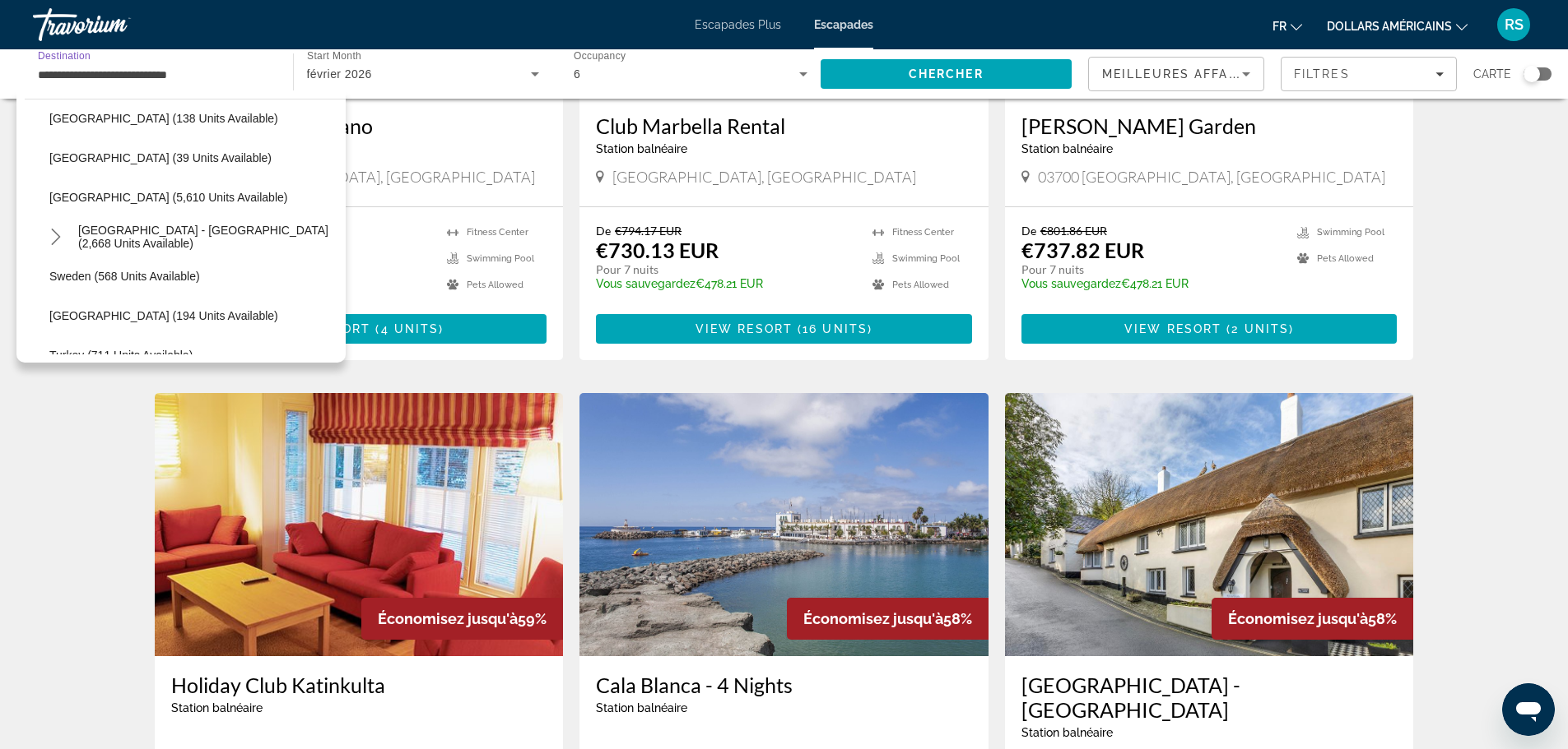
scroll to position [839, 0]
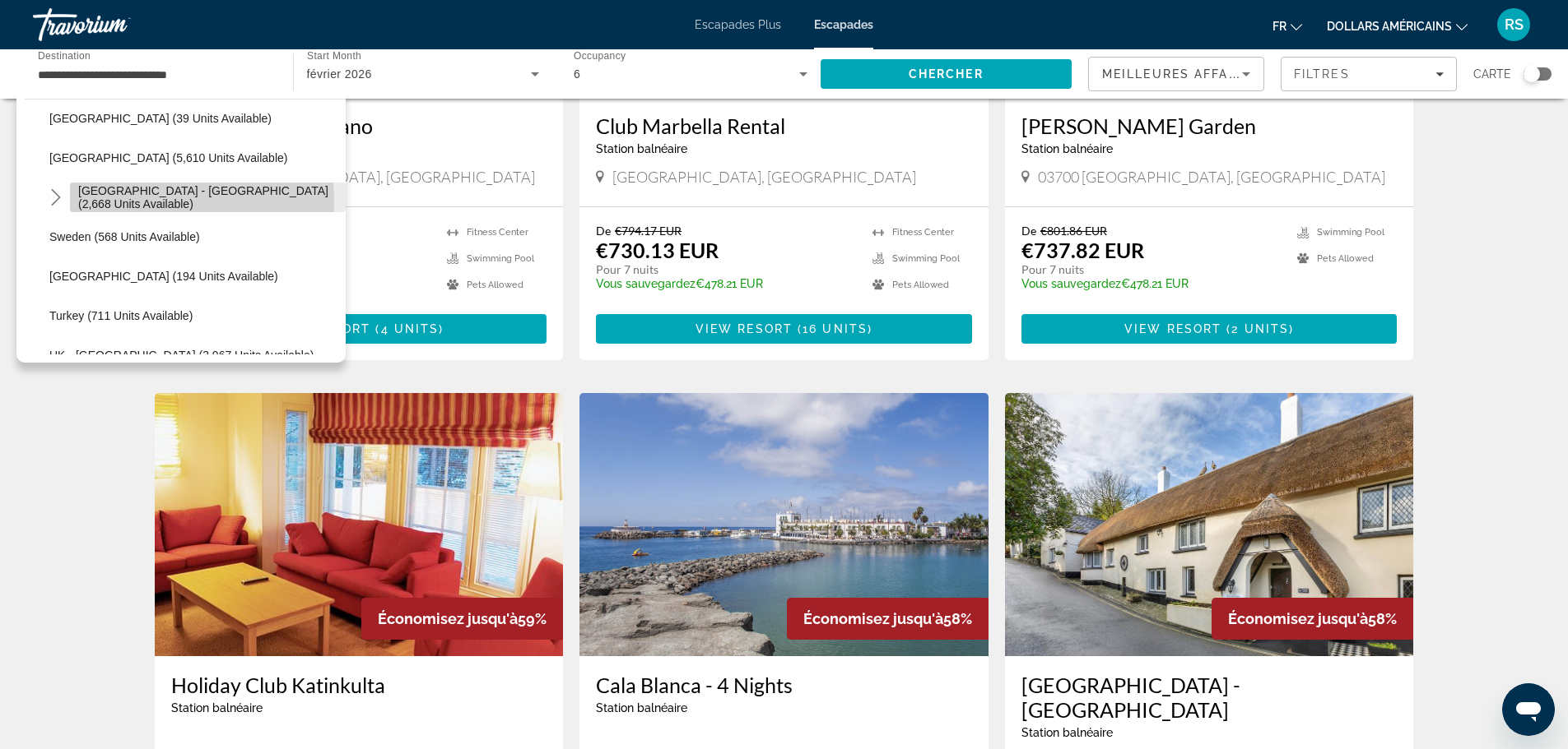
click at [108, 203] on span "[GEOGRAPHIC_DATA] - [GEOGRAPHIC_DATA] (2,668 units available)" at bounding box center [208, 197] width 259 height 26
type input "**********"
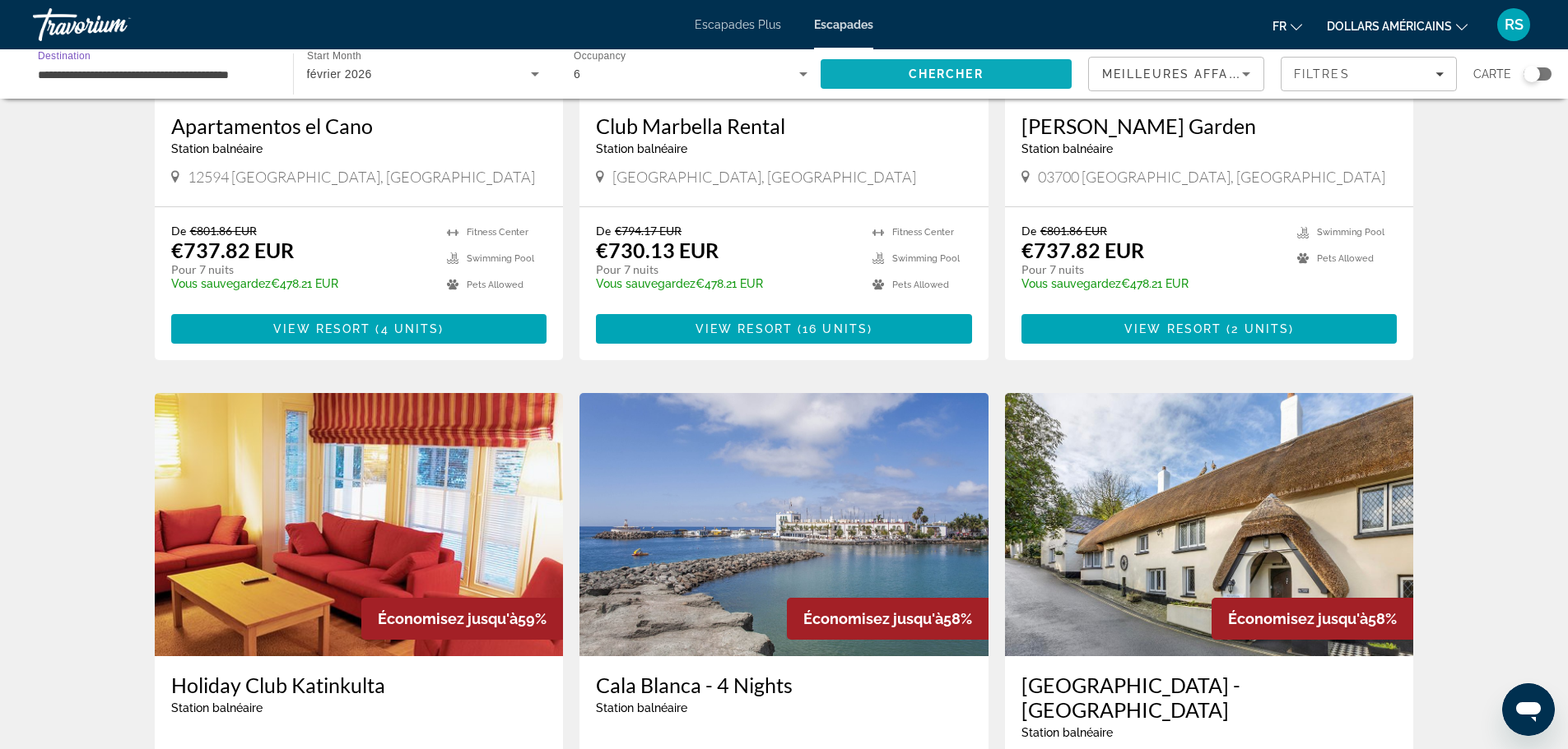
click at [944, 71] on span "Chercher" at bounding box center [946, 73] width 75 height 13
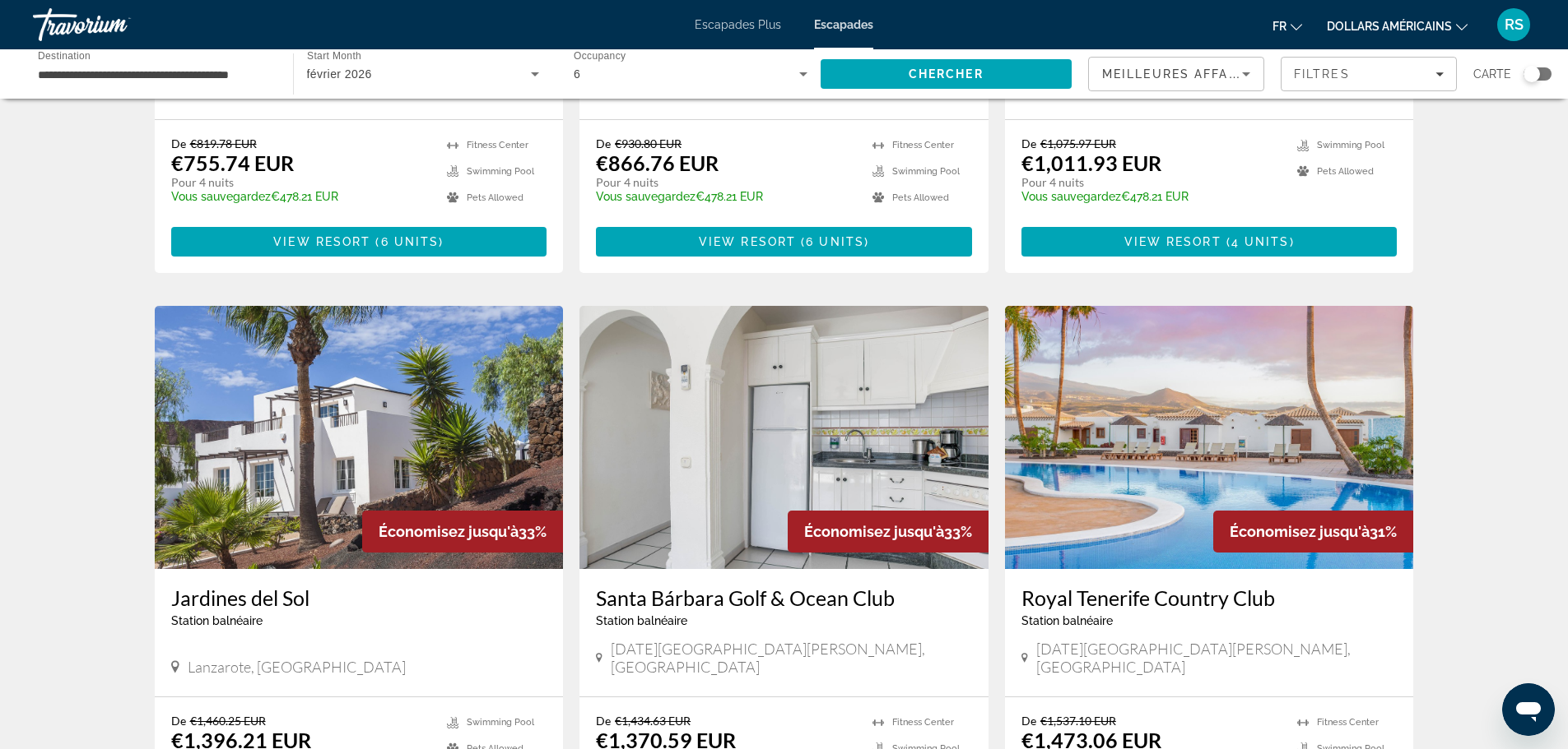
scroll to position [464, 0]
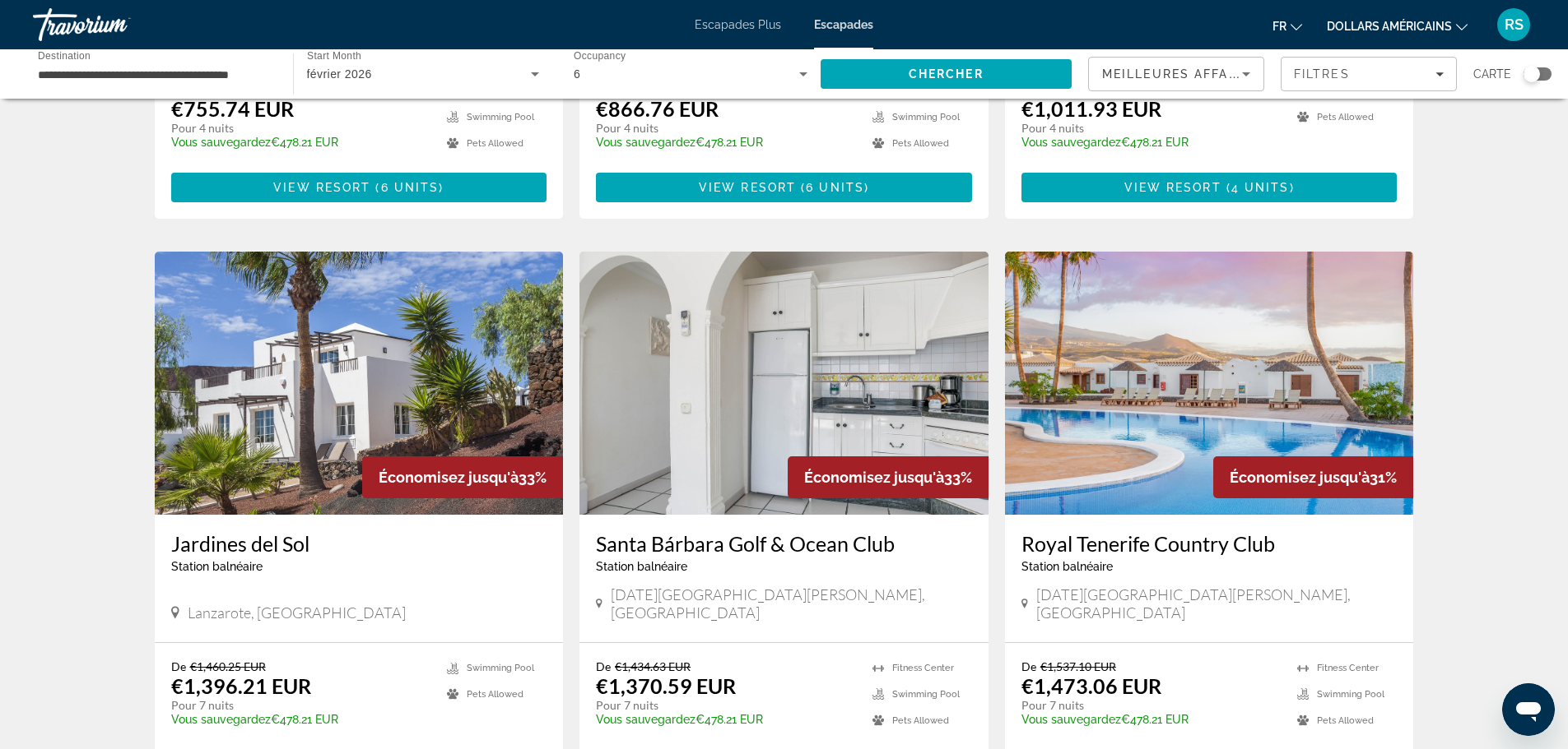
click at [1089, 424] on img "Contenu principal" at bounding box center [1209, 383] width 409 height 263
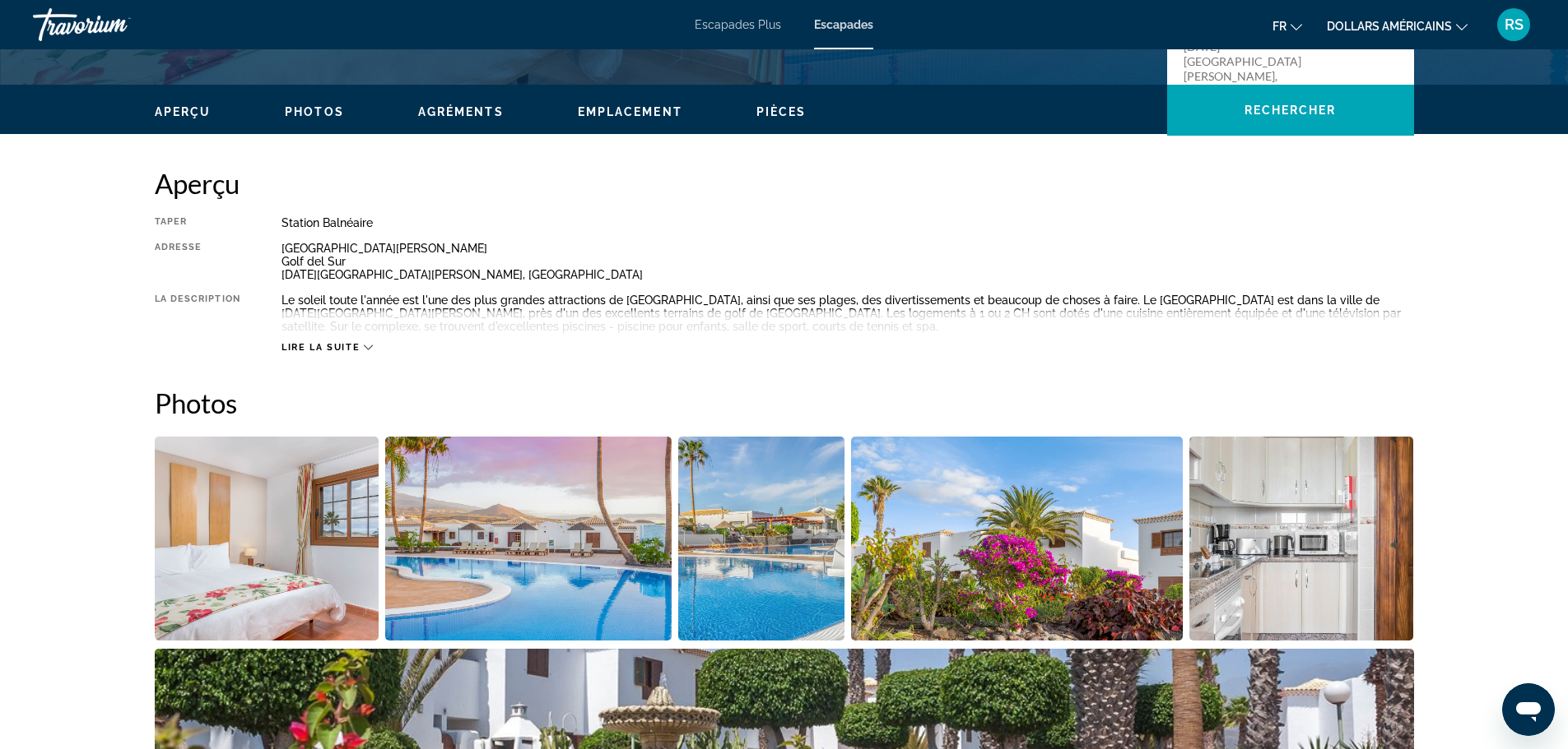
scroll to position [247, 0]
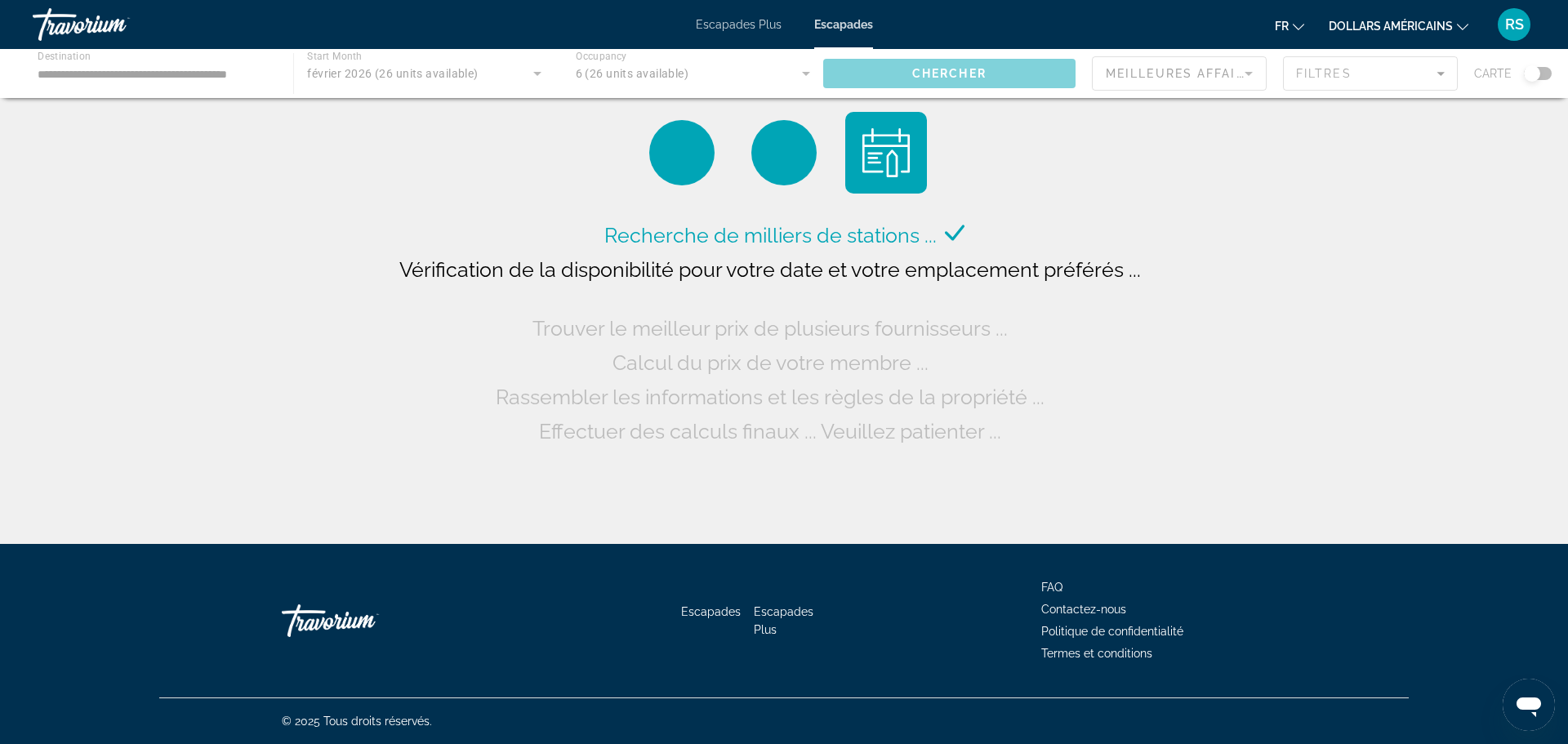
click at [688, 80] on div "Contenu principal" at bounding box center [784, 74] width 1568 height 49
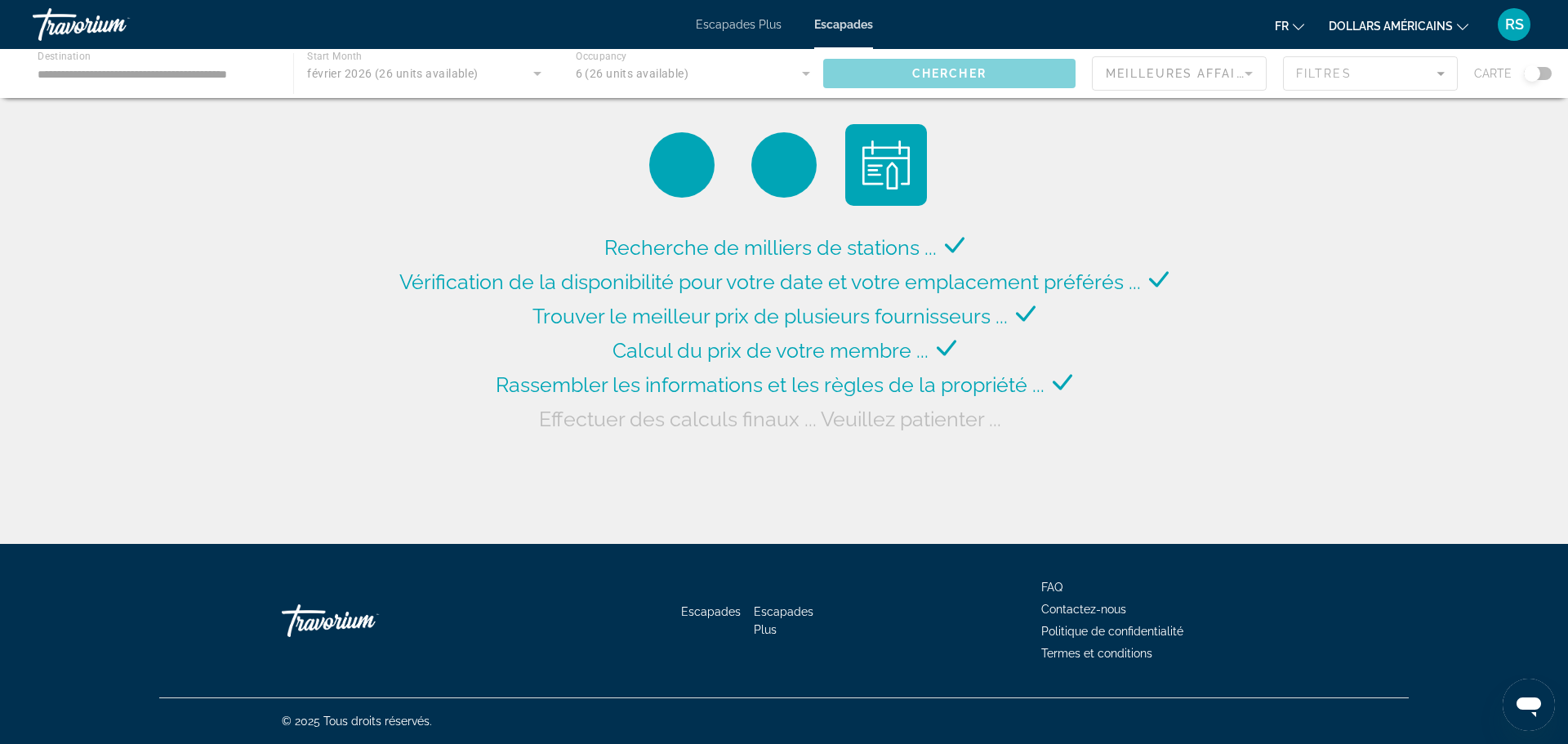
click at [744, 27] on font "Escapades Plus" at bounding box center [739, 24] width 86 height 13
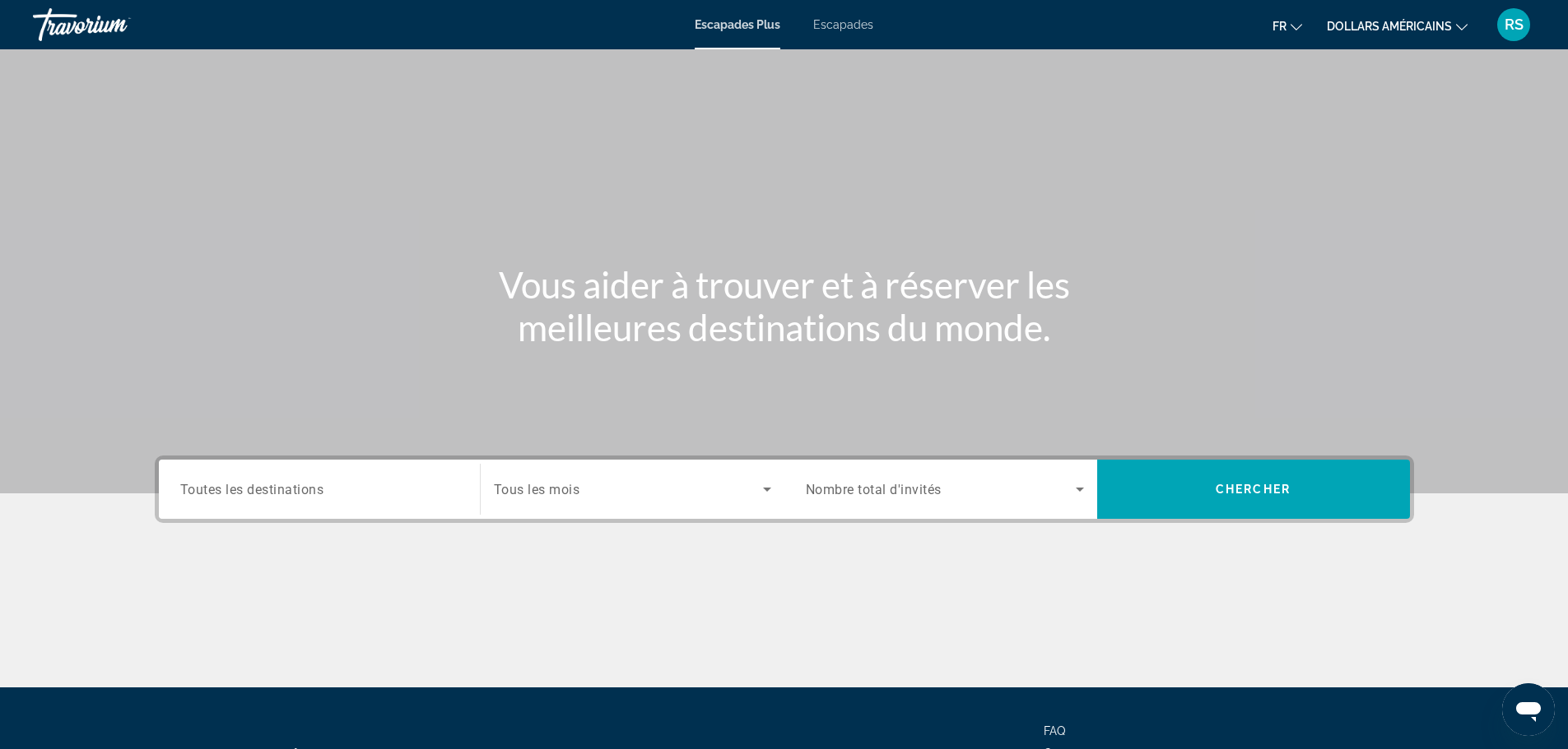
click at [397, 515] on div "Destination Toutes les destinations" at bounding box center [320, 489] width 304 height 59
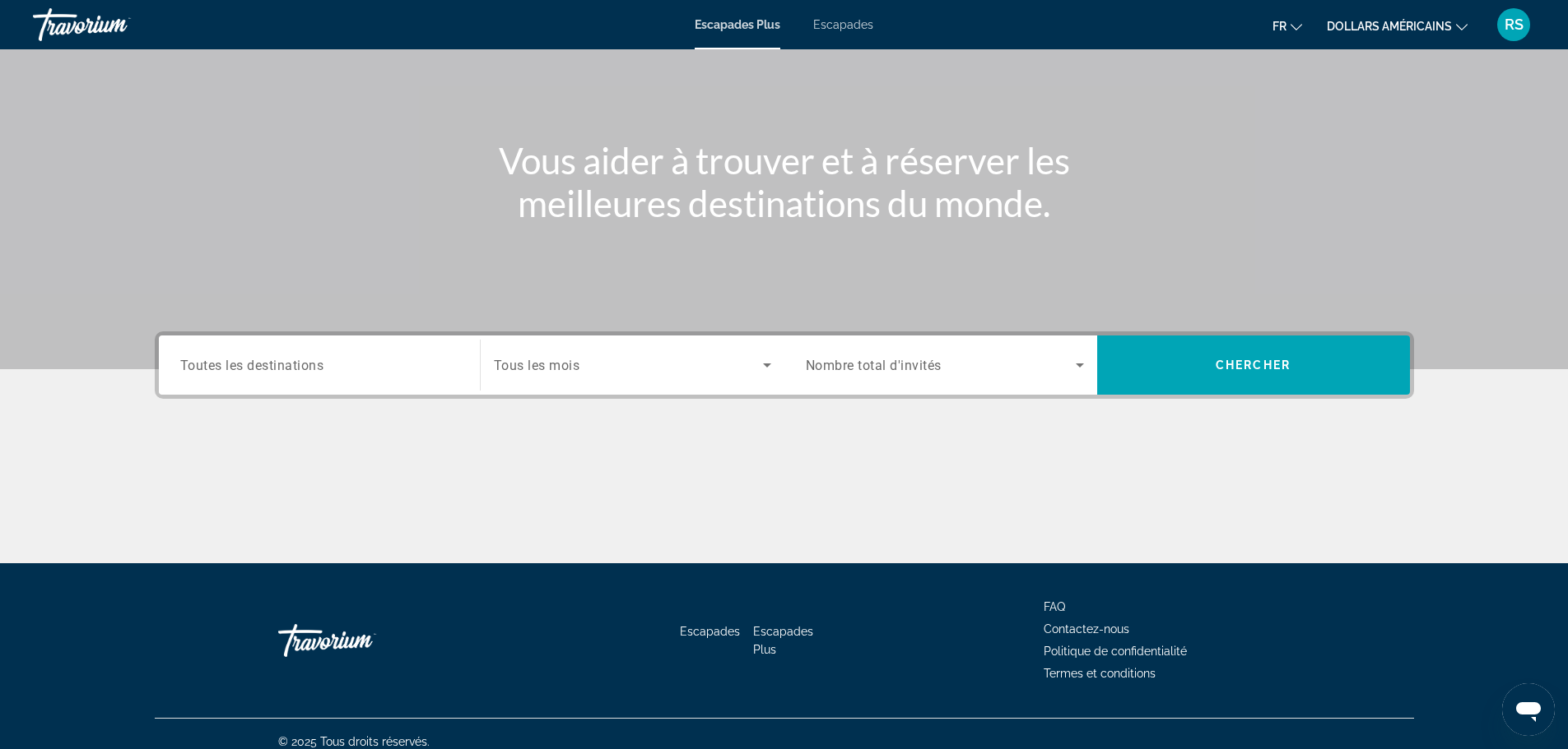
scroll to position [140, 0]
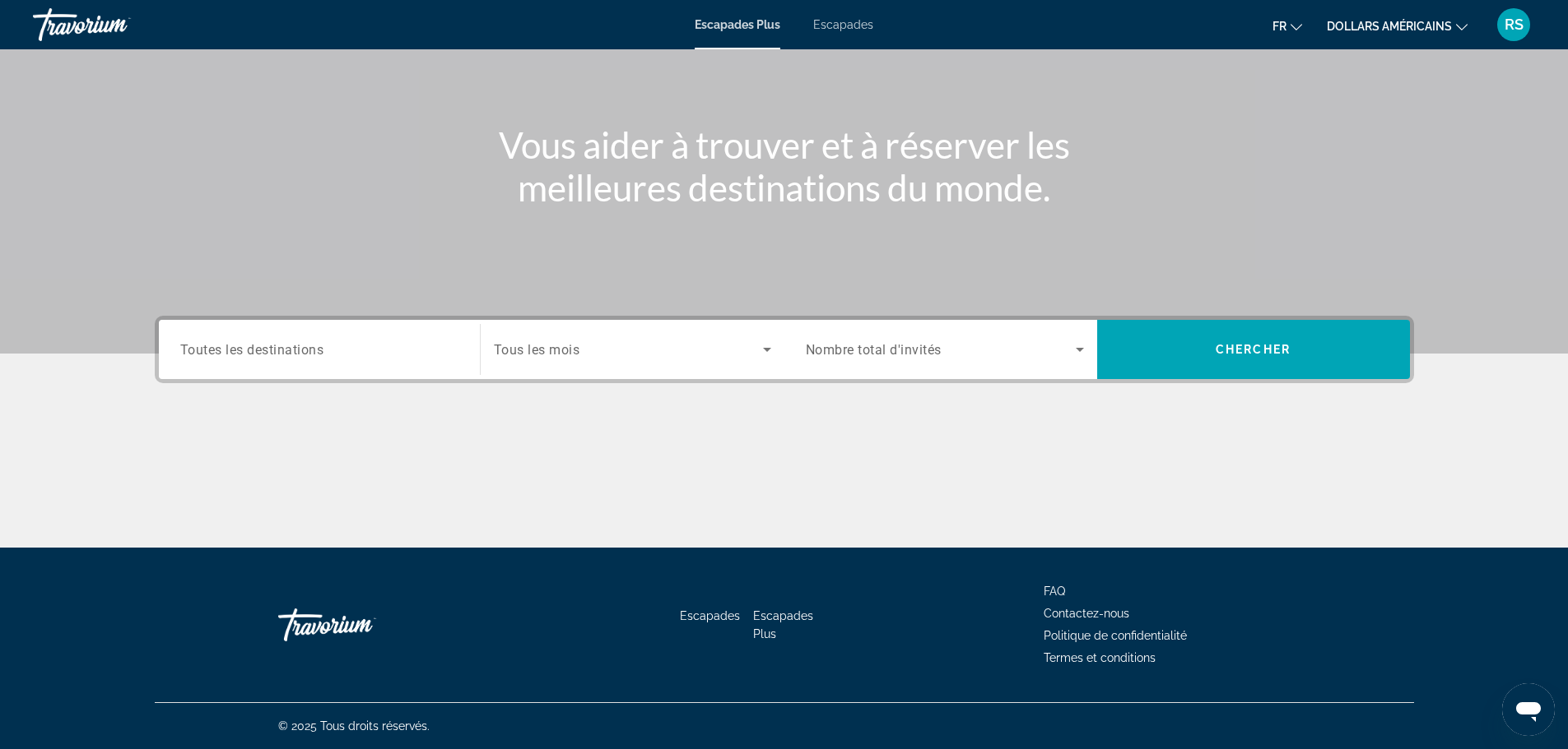
click at [347, 365] on div "Search widget" at bounding box center [320, 349] width 279 height 47
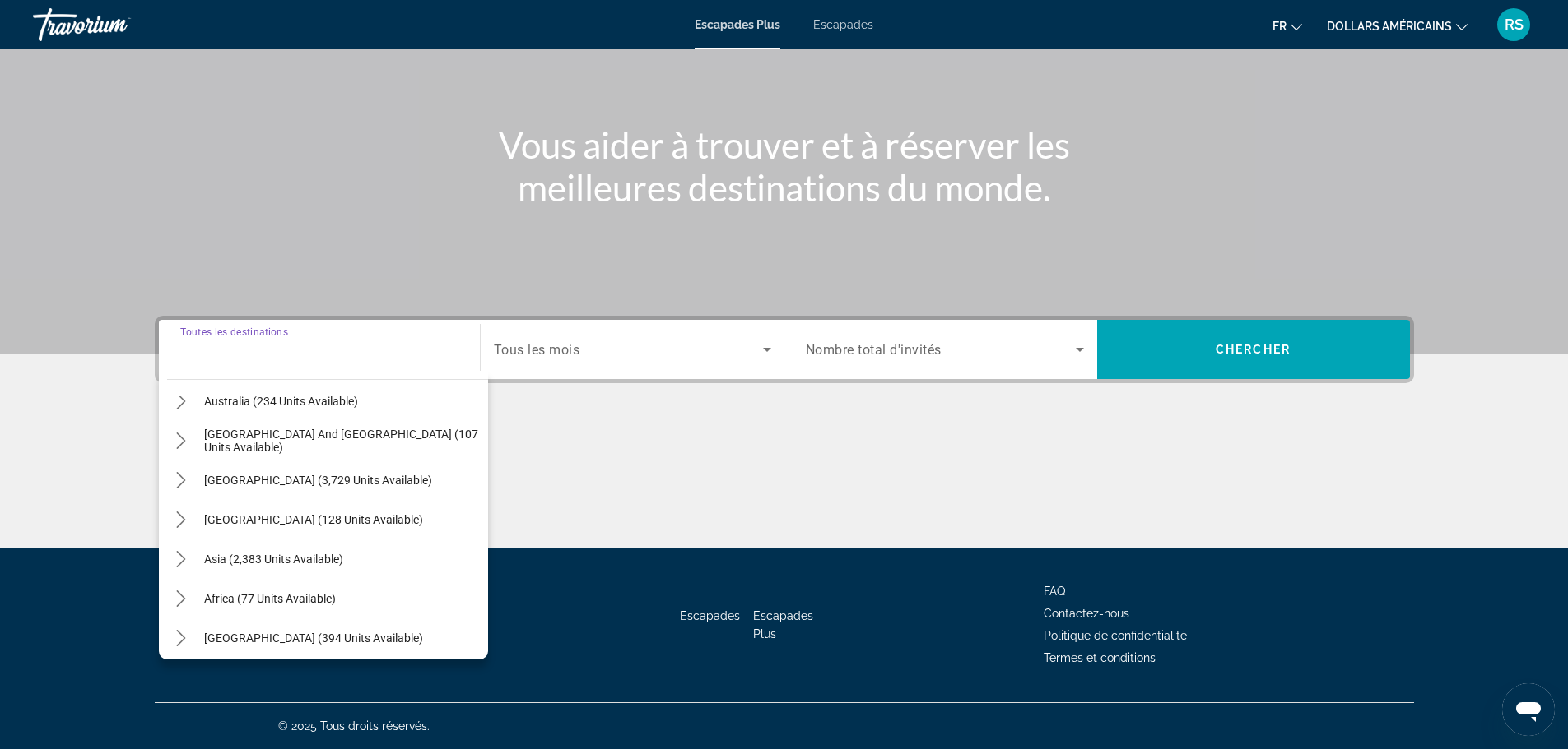
scroll to position [266, 0]
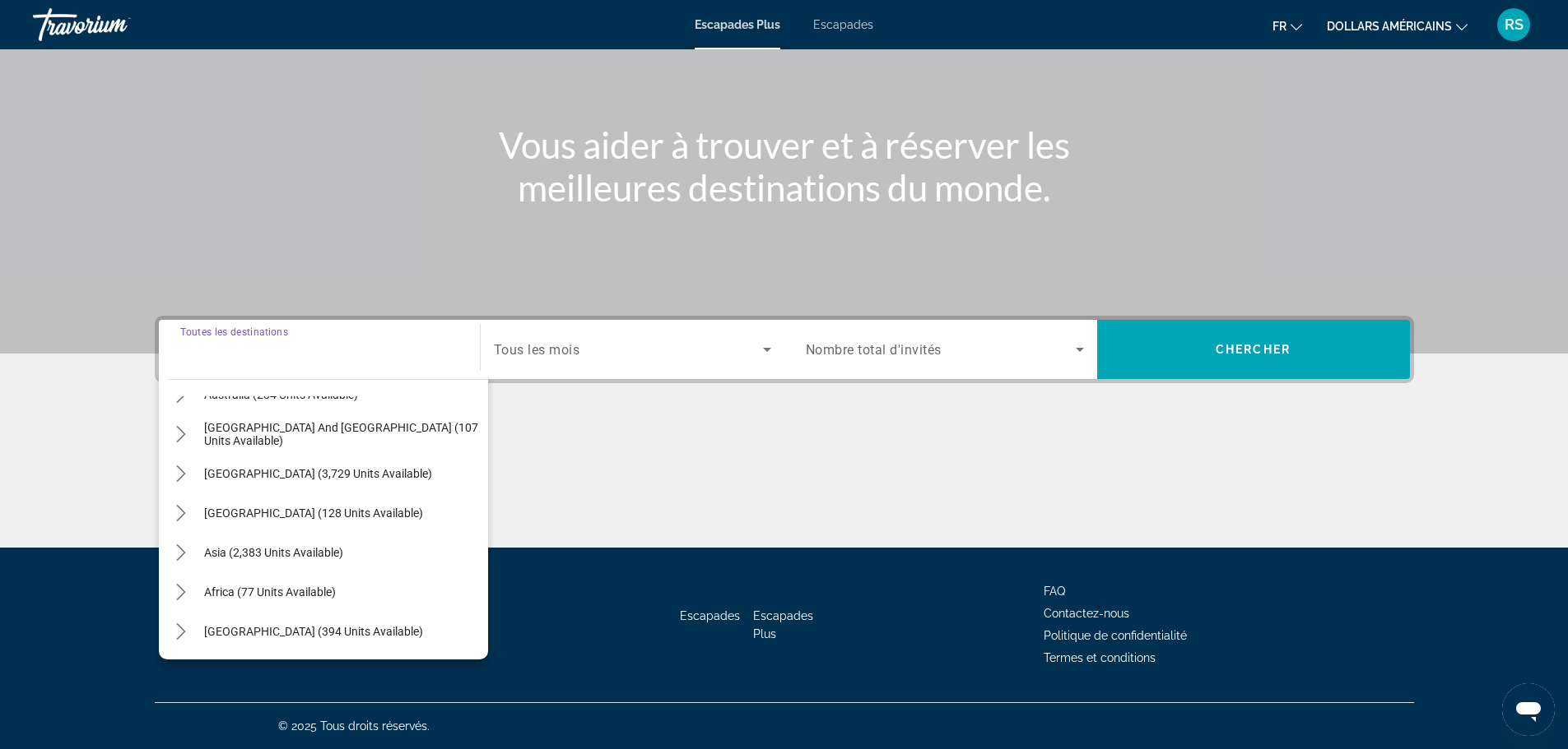
click at [230, 359] on input "Destination Toutes les destinations" at bounding box center [320, 350] width 279 height 20
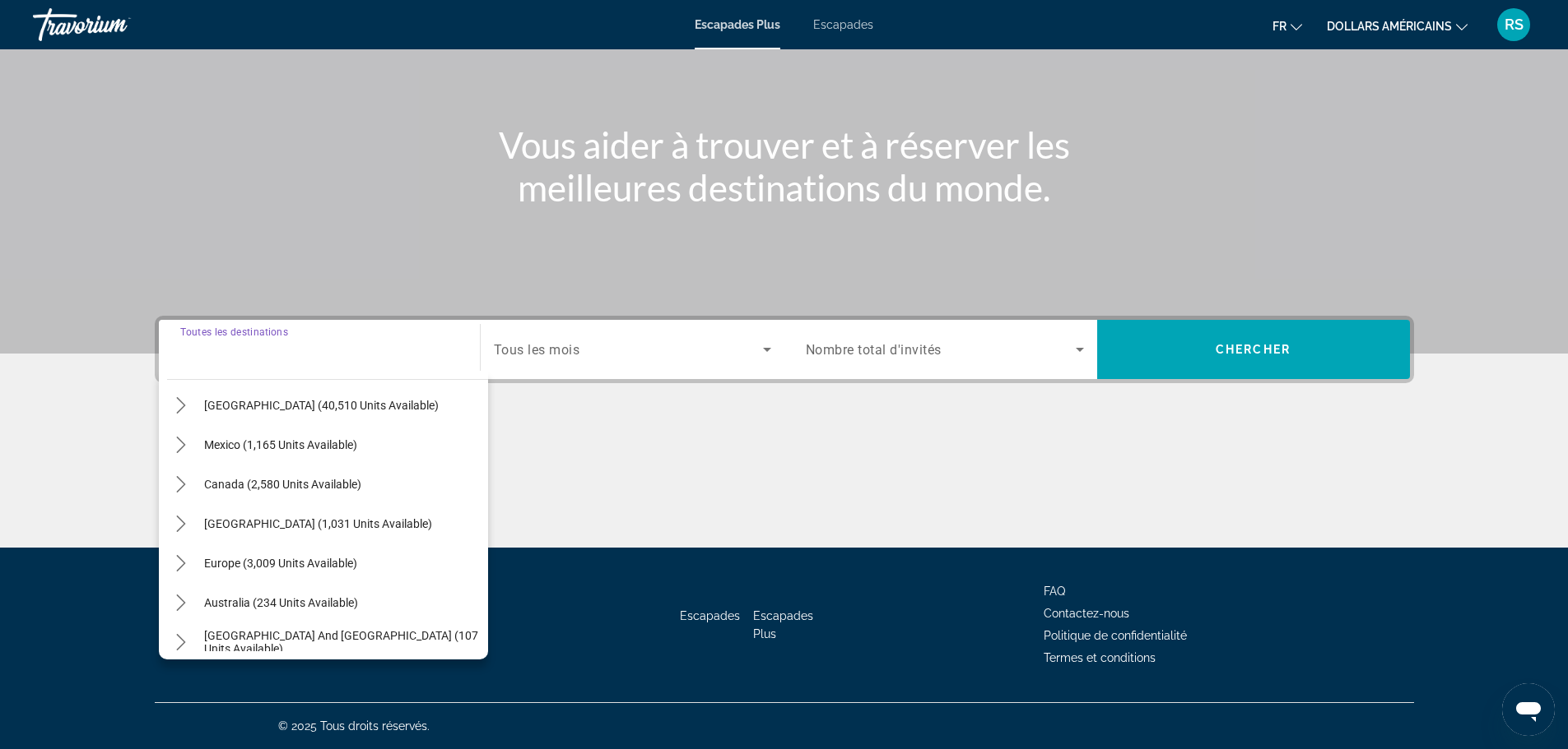
scroll to position [20, 0]
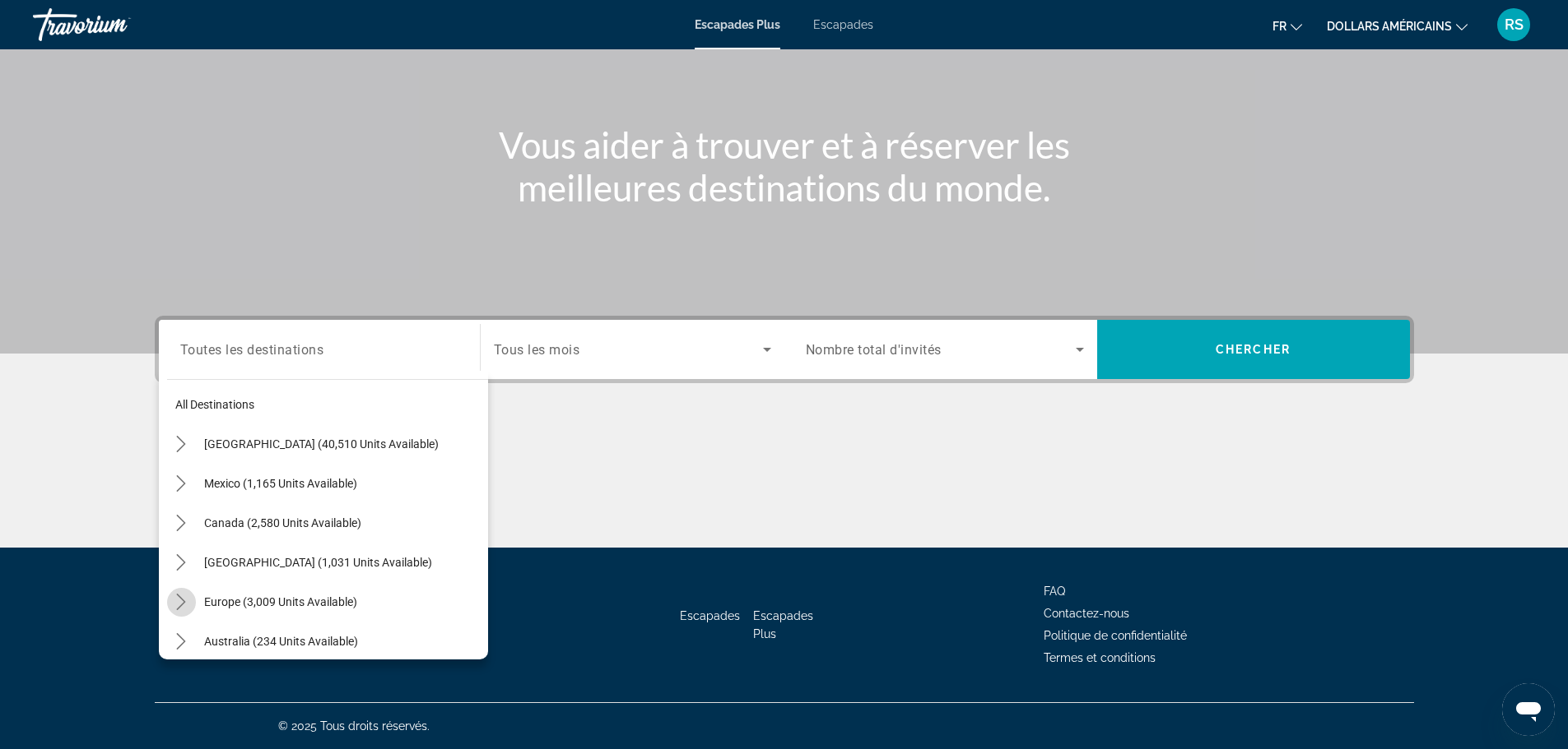
click at [185, 597] on icon "Toggle Europe (3,009 units available) submenu" at bounding box center [180, 601] width 16 height 16
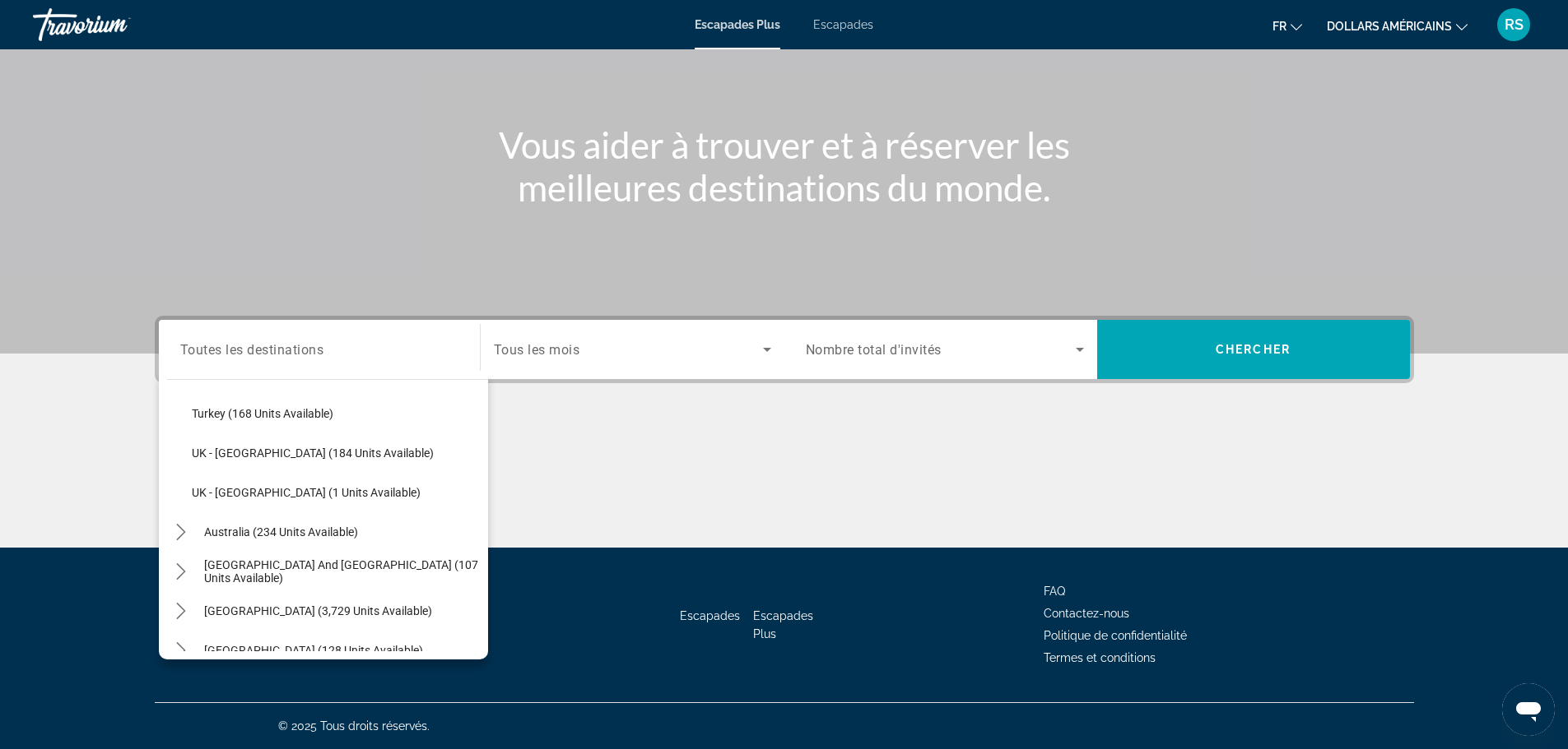
scroll to position [946, 0]
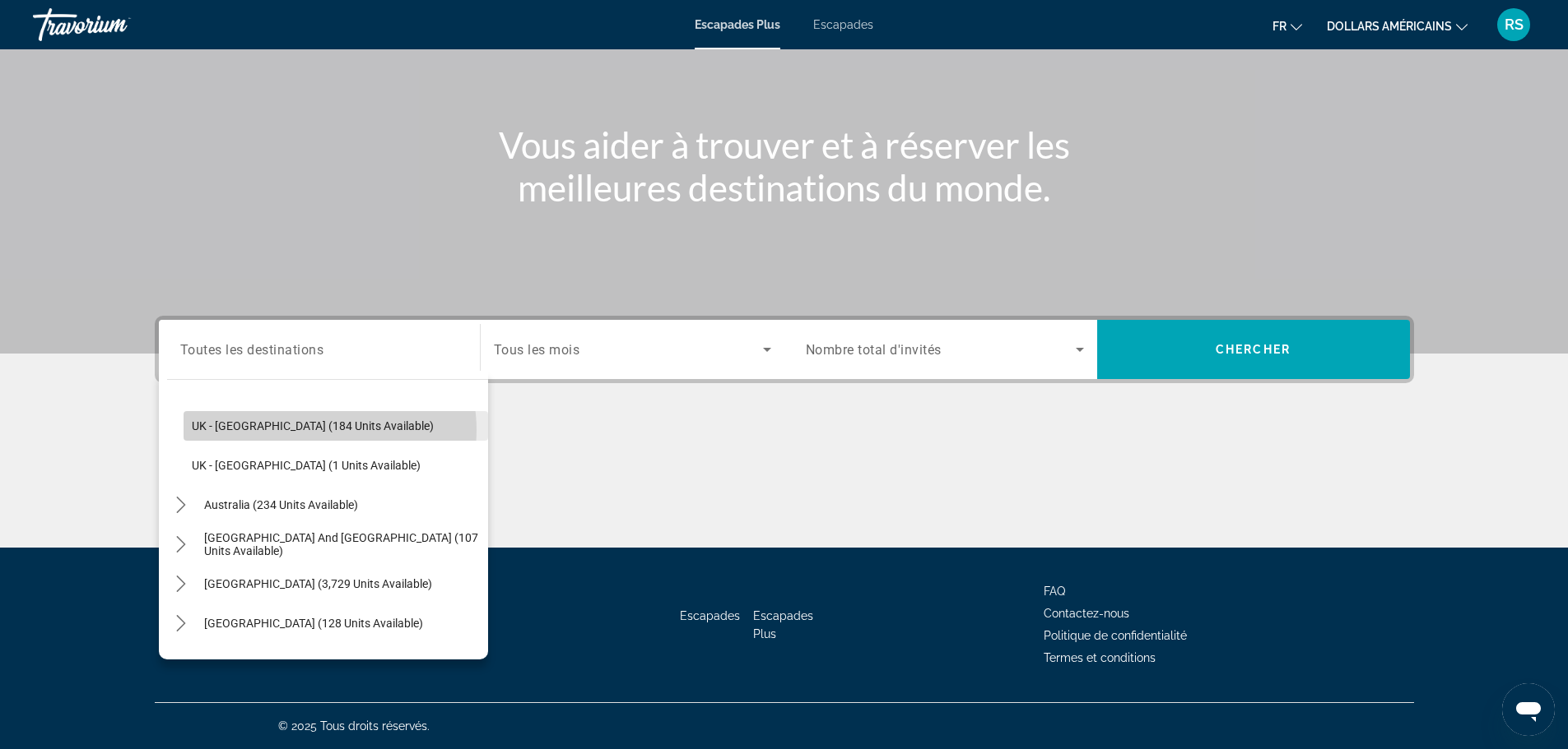
click at [319, 430] on span "UK - [GEOGRAPHIC_DATA] (184 units available)" at bounding box center [312, 425] width 242 height 13
type input "**********"
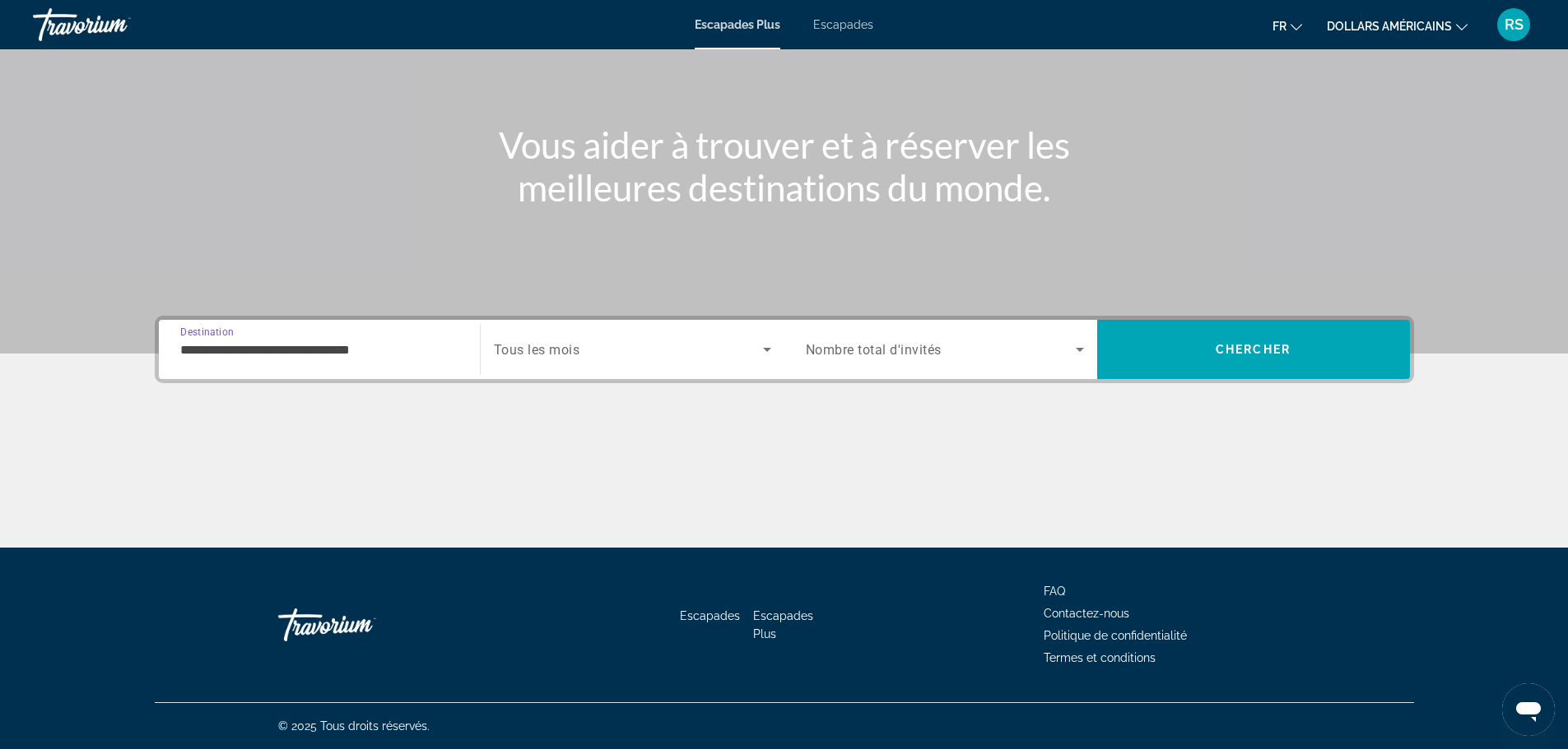
click at [676, 348] on span "Search widget" at bounding box center [628, 349] width 269 height 20
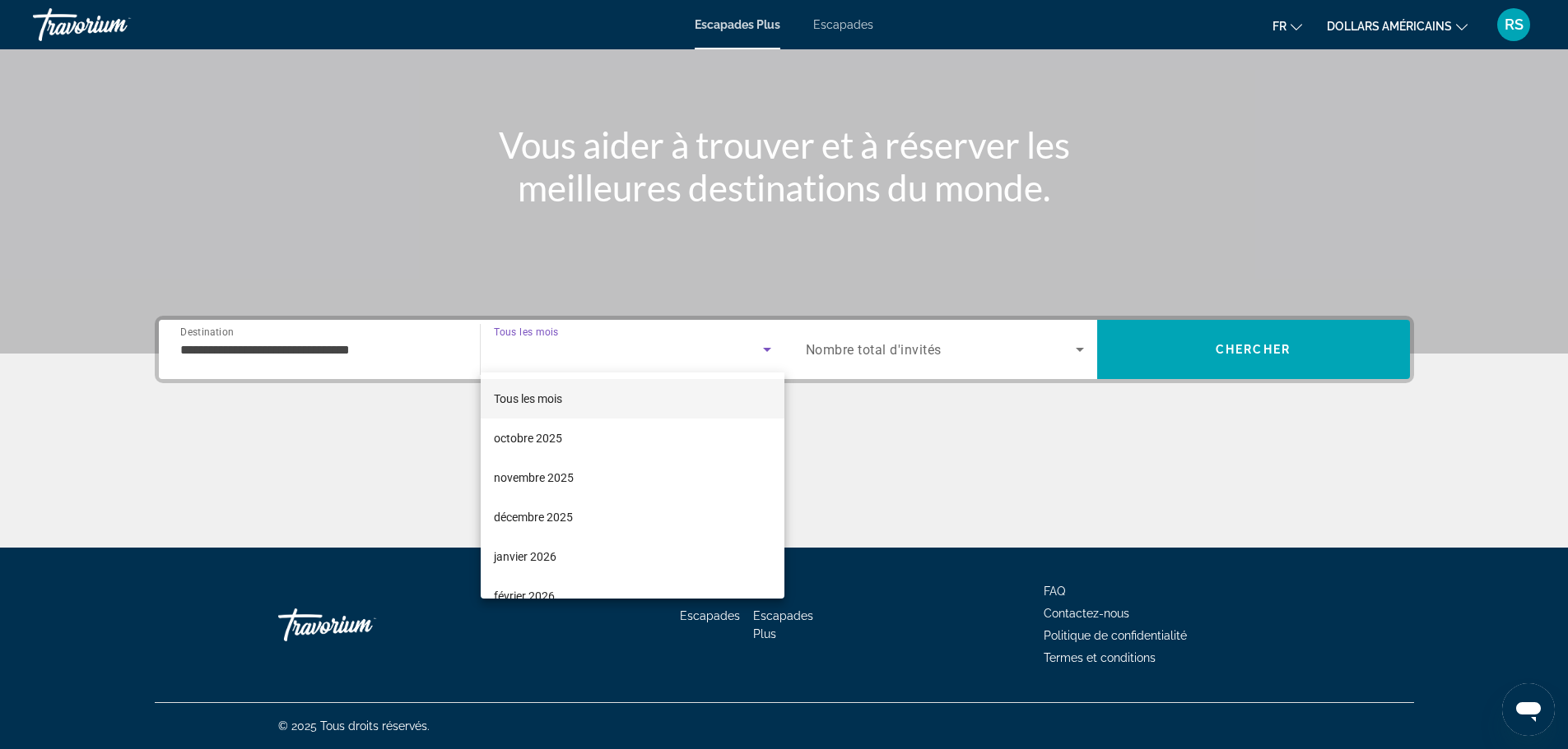
click at [931, 363] on div at bounding box center [784, 374] width 1568 height 749
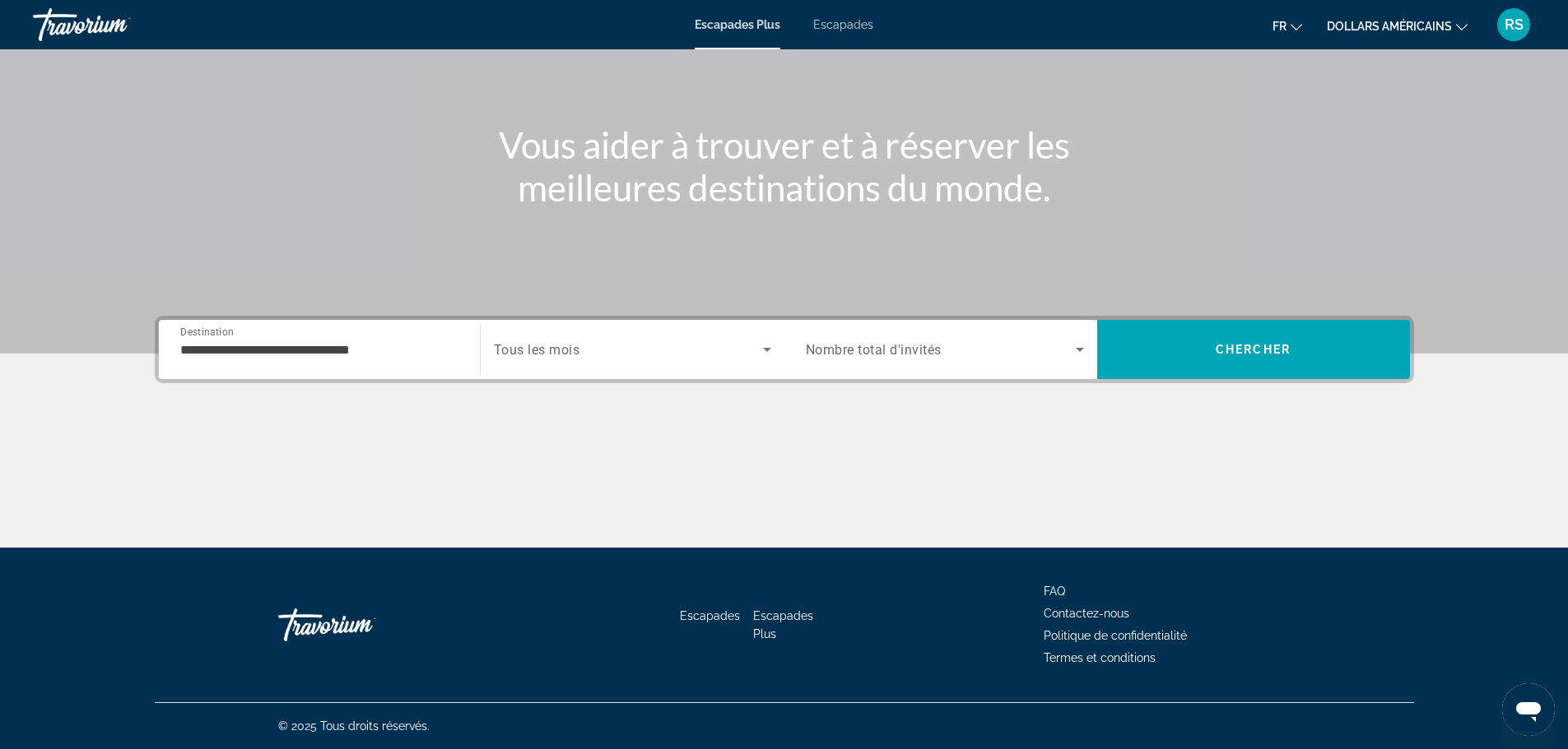
click at [960, 361] on div "Search widget" at bounding box center [945, 349] width 279 height 46
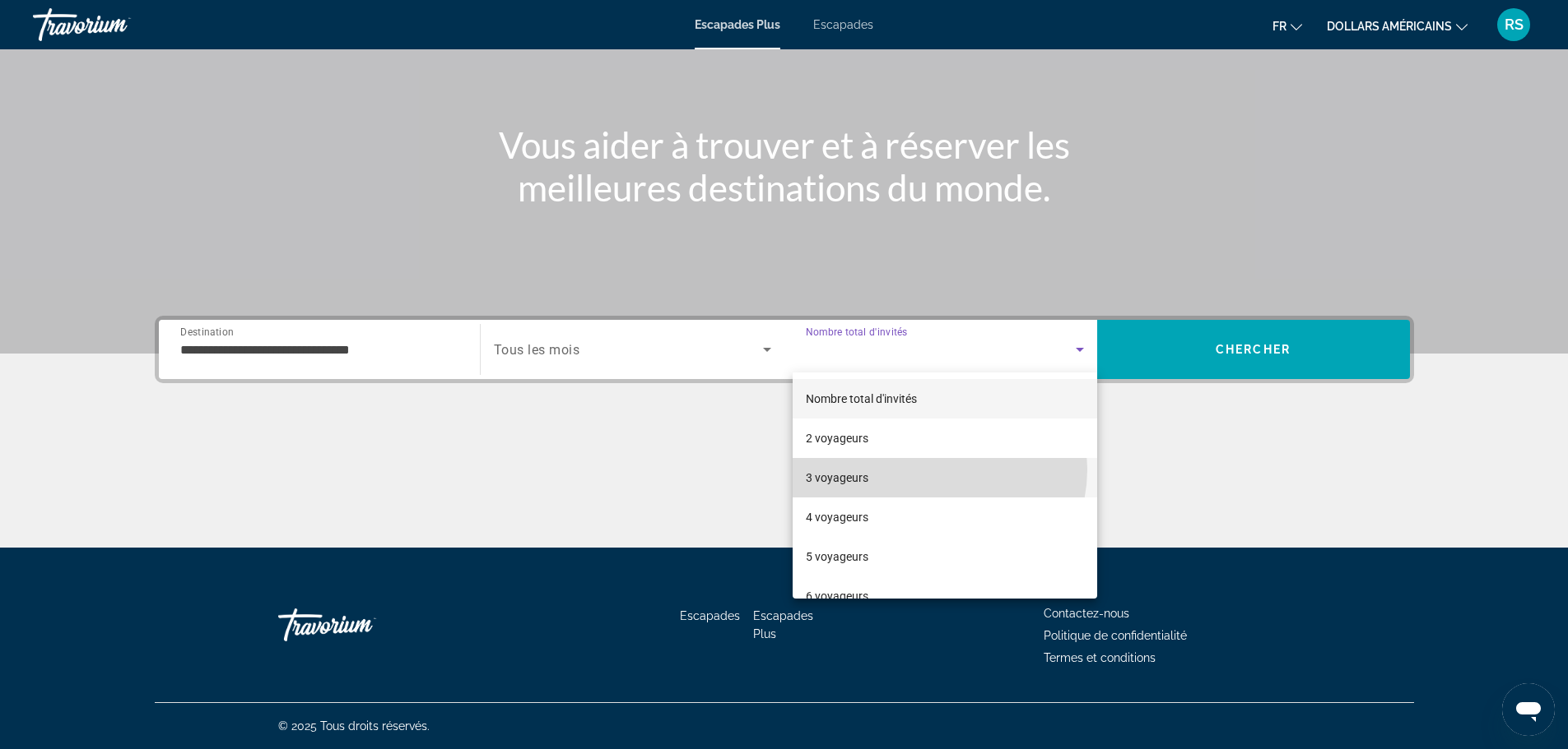
click at [937, 470] on mat-option "3 voyageurs" at bounding box center [945, 478] width 304 height 39
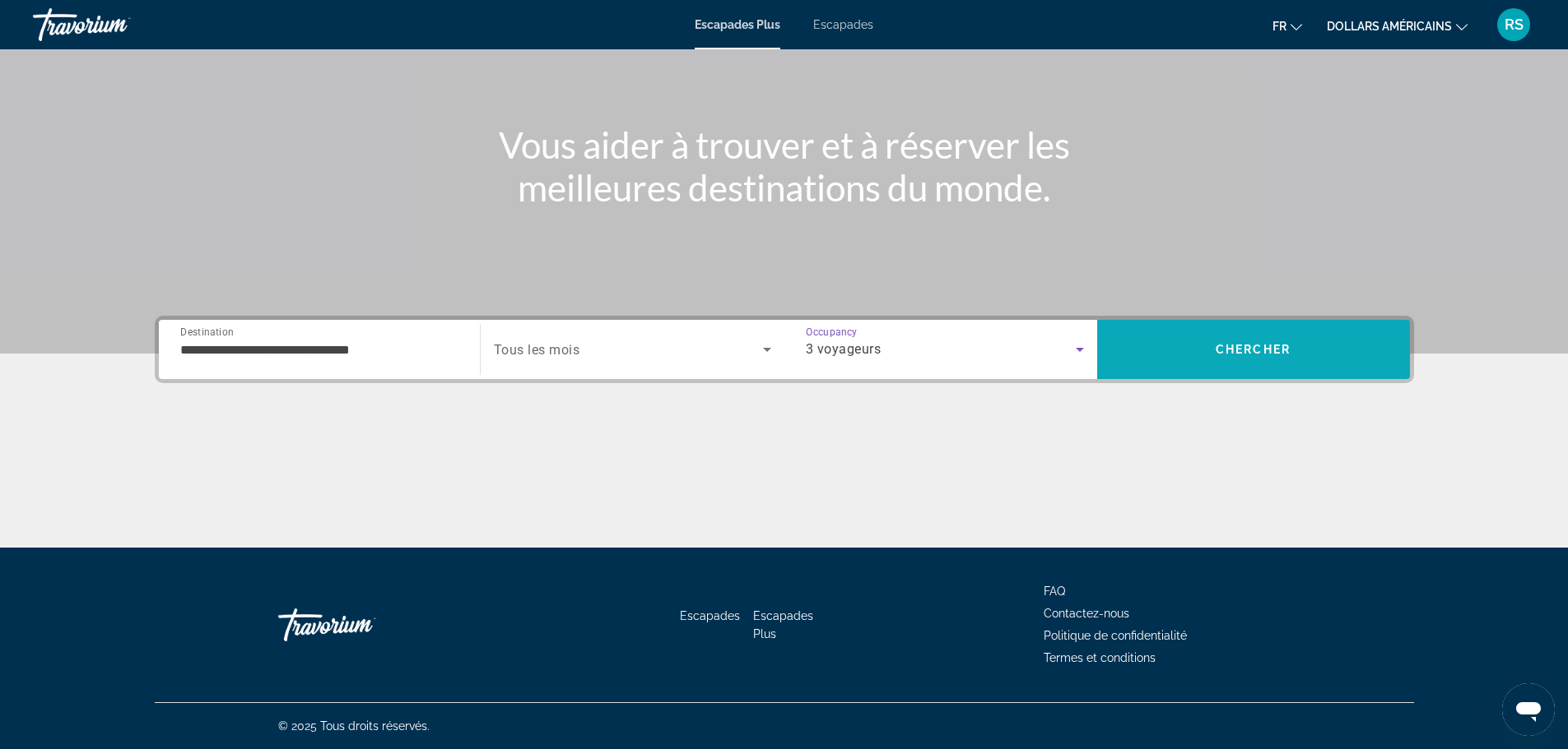
click at [1176, 354] on span "Search" at bounding box center [1254, 349] width 313 height 39
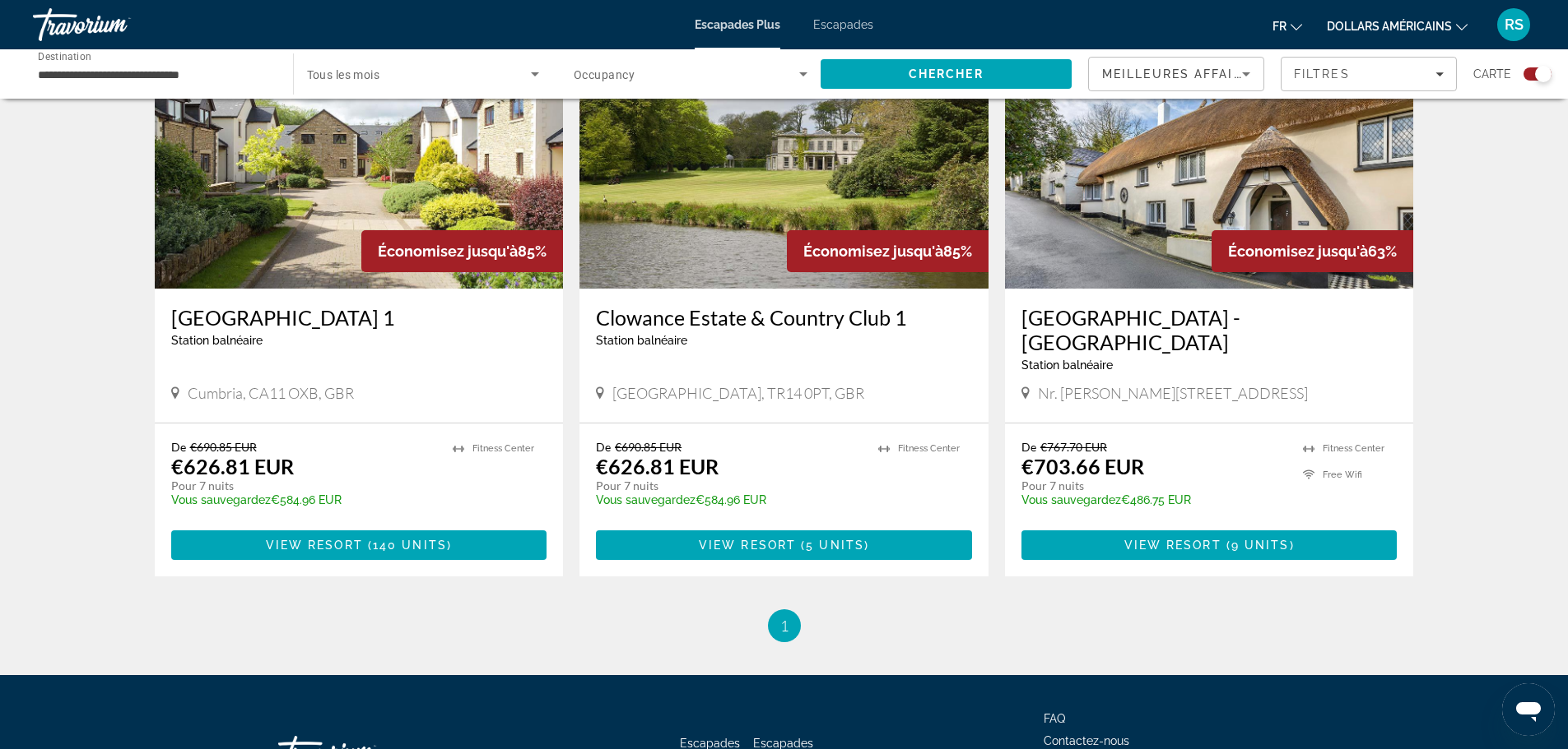
scroll to position [497, 0]
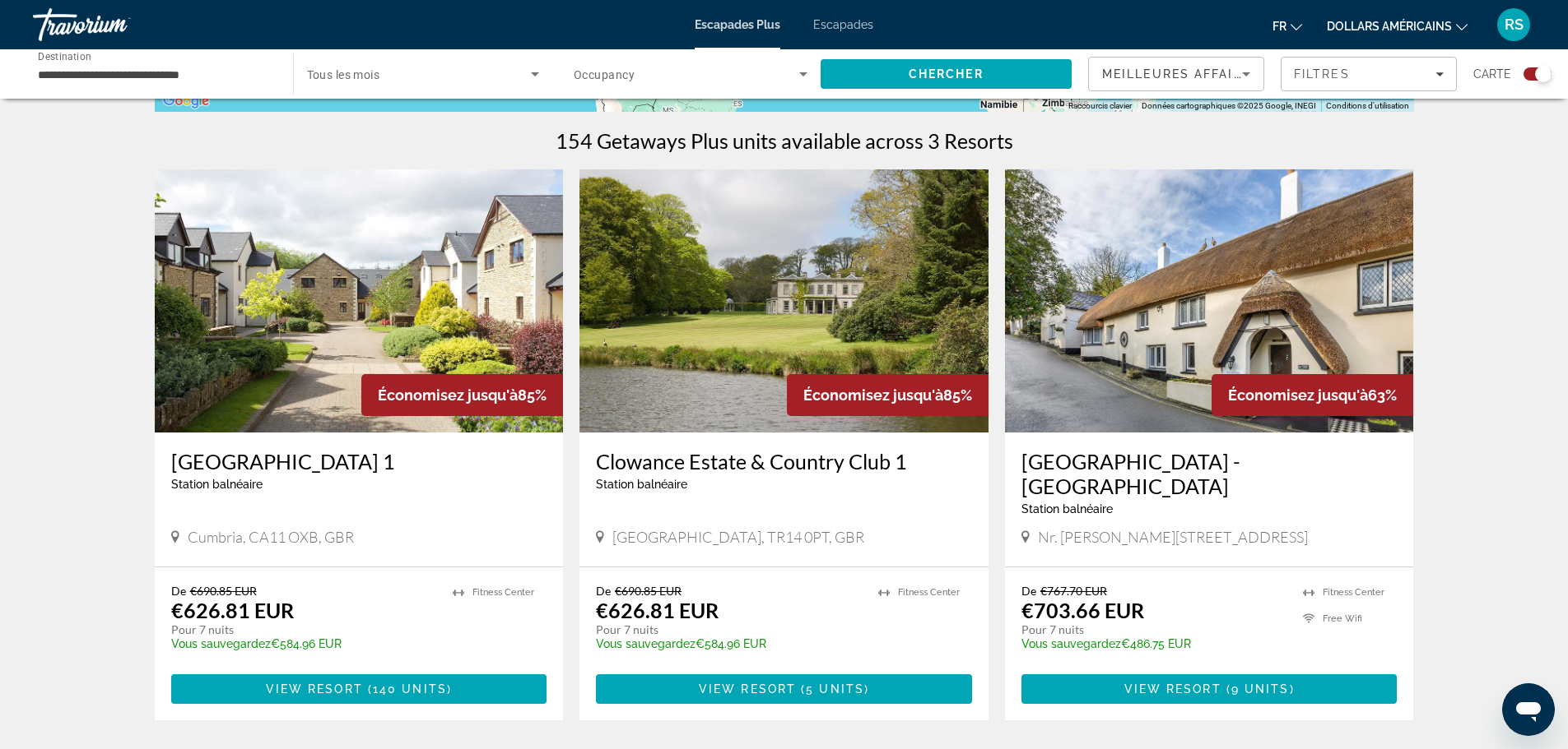
click at [348, 273] on img "Contenu principal" at bounding box center [359, 301] width 409 height 263
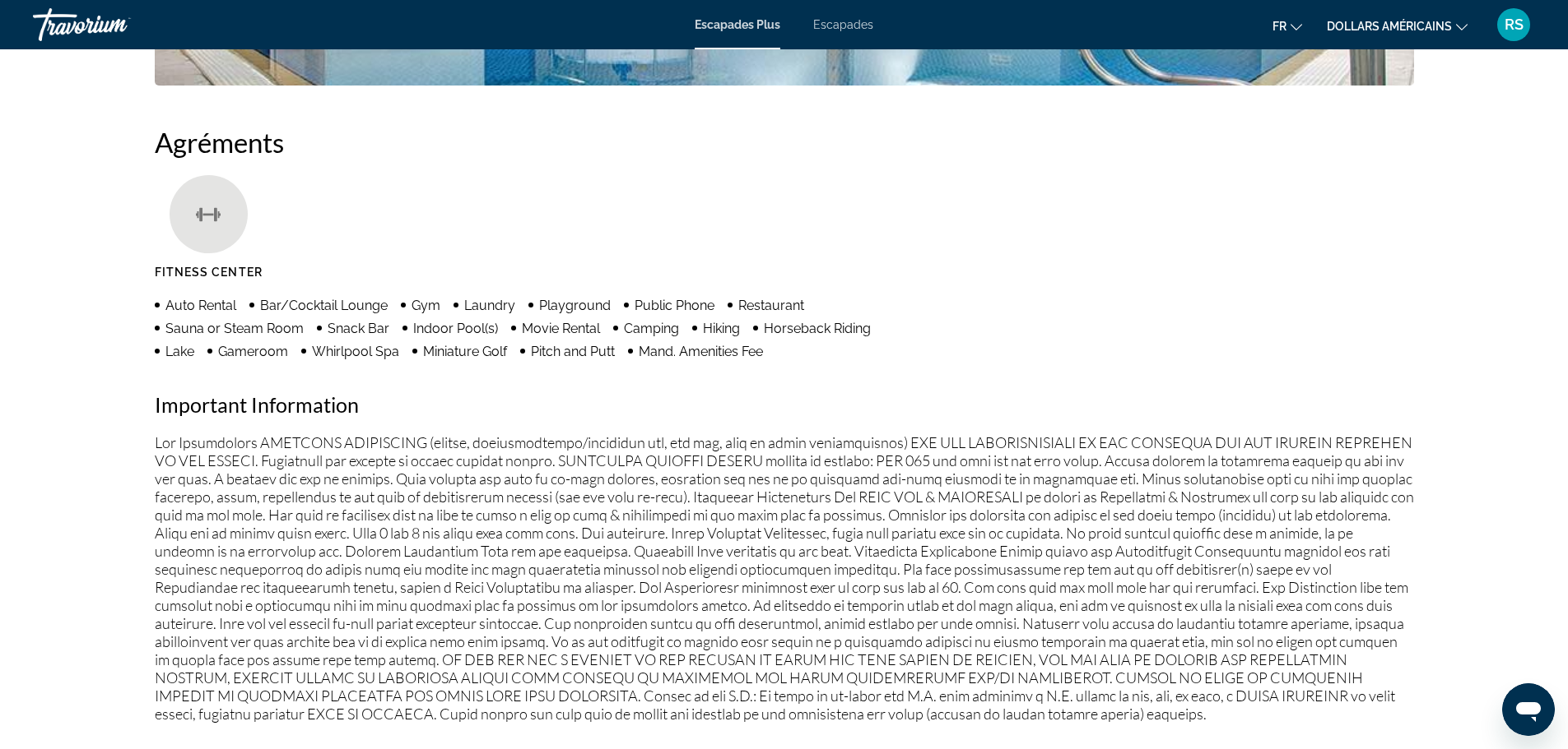
scroll to position [1234, 0]
